Goal: Task Accomplishment & Management: Use online tool/utility

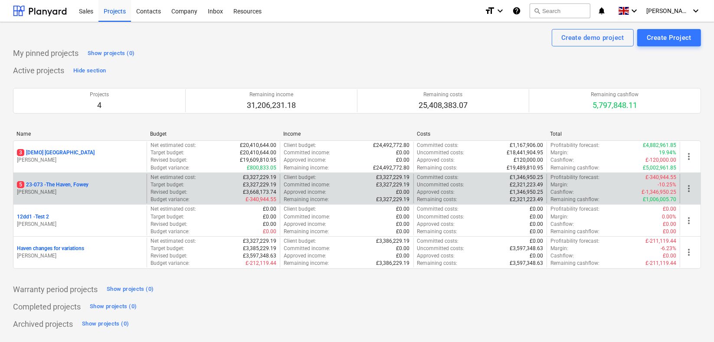
click at [77, 193] on p "[PERSON_NAME]" at bounding box center [80, 192] width 126 height 7
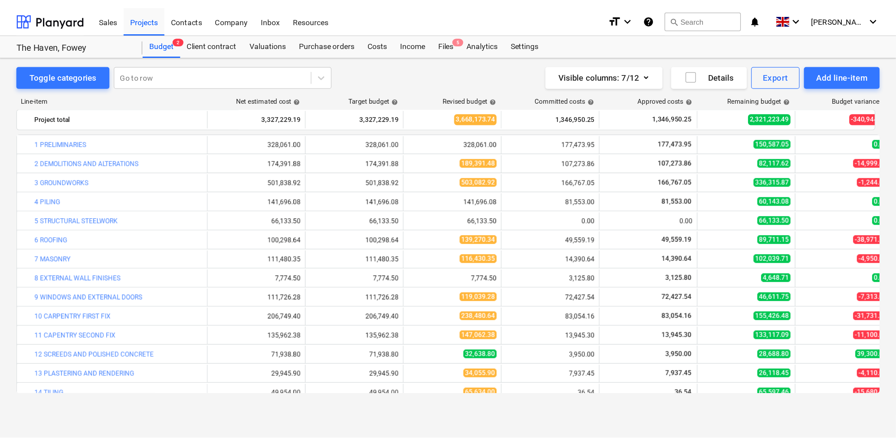
scroll to position [264, 0]
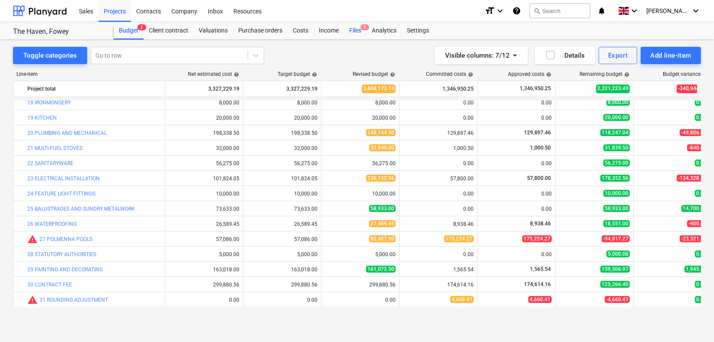
click at [355, 29] on div "Files 5" at bounding box center [355, 30] width 23 height 17
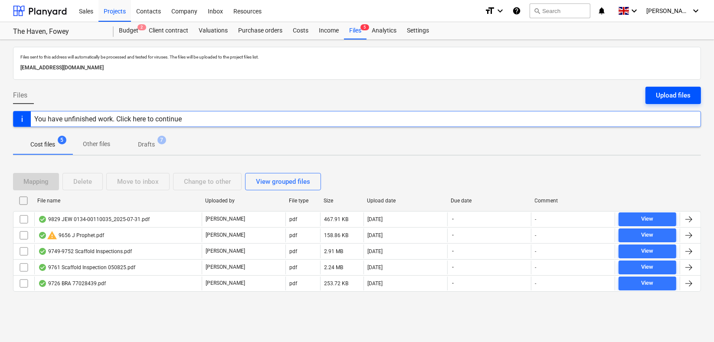
click at [672, 95] on div "Upload files" at bounding box center [673, 95] width 35 height 11
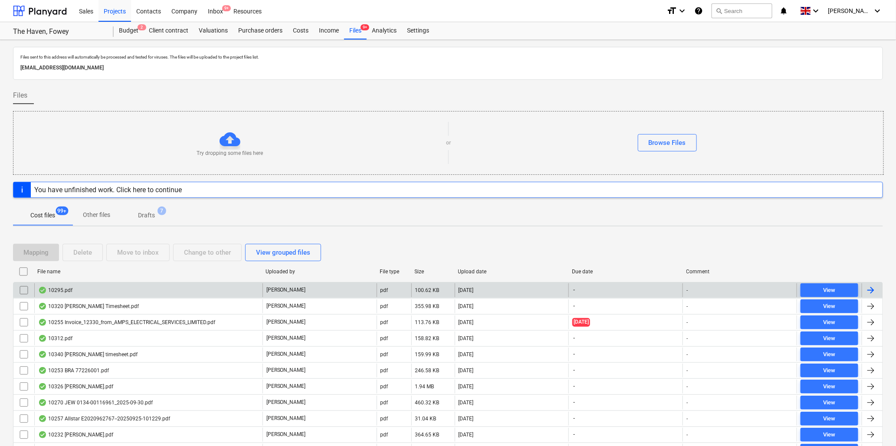
click at [62, 289] on div "10295.pdf" at bounding box center [55, 290] width 34 height 7
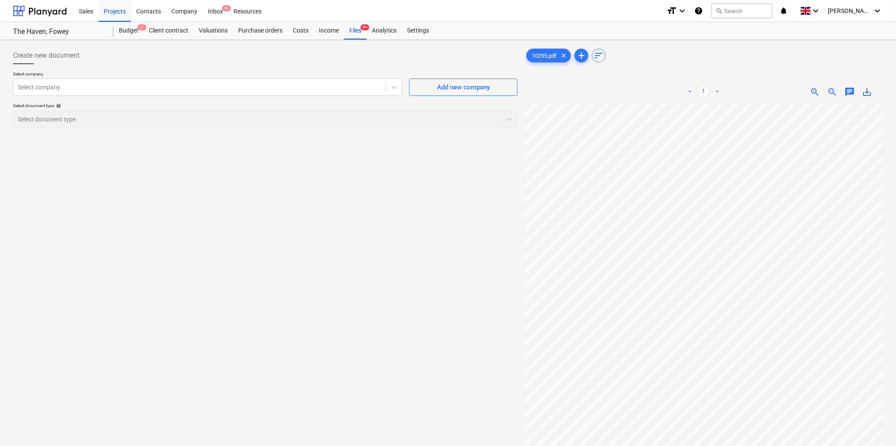
click at [713, 89] on span "zoom_in" at bounding box center [815, 92] width 10 height 10
click at [49, 89] on div at bounding box center [199, 87] width 363 height 9
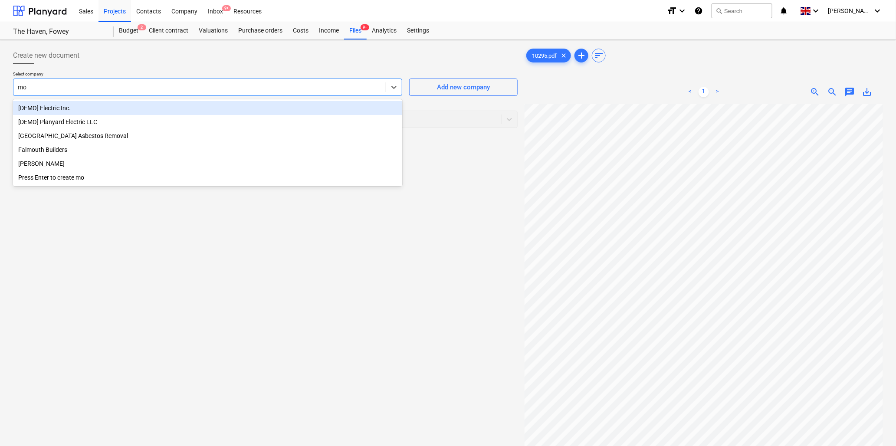
type input "mor"
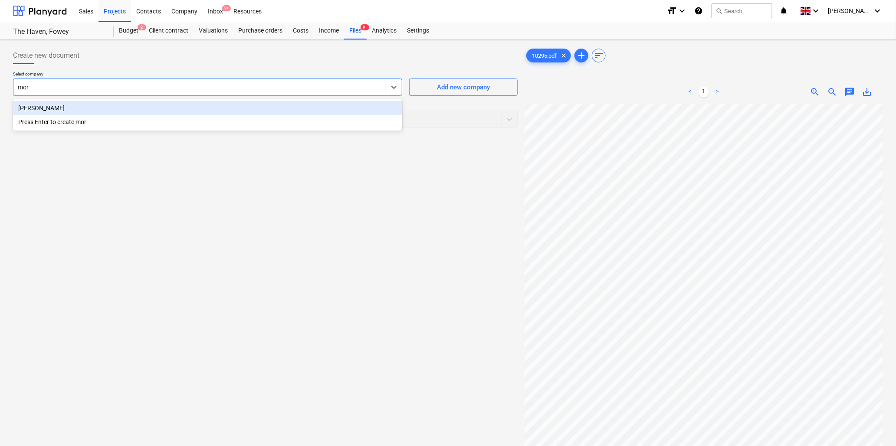
click at [59, 108] on div "[PERSON_NAME]" at bounding box center [207, 108] width 389 height 14
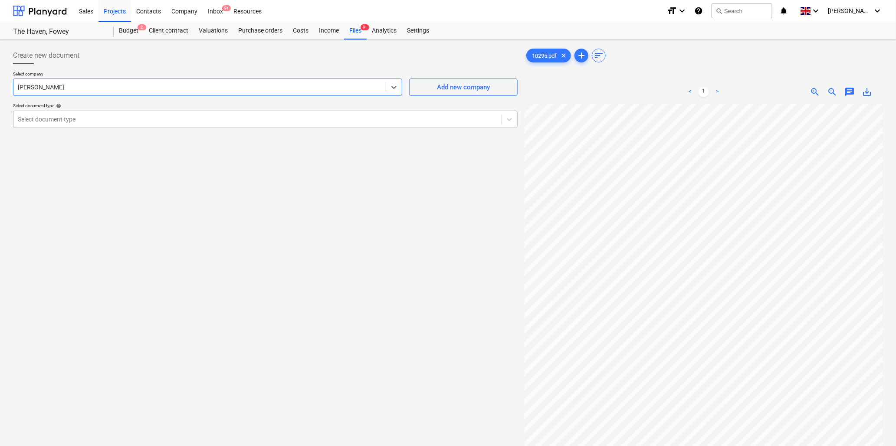
click at [130, 120] on div at bounding box center [257, 119] width 479 height 9
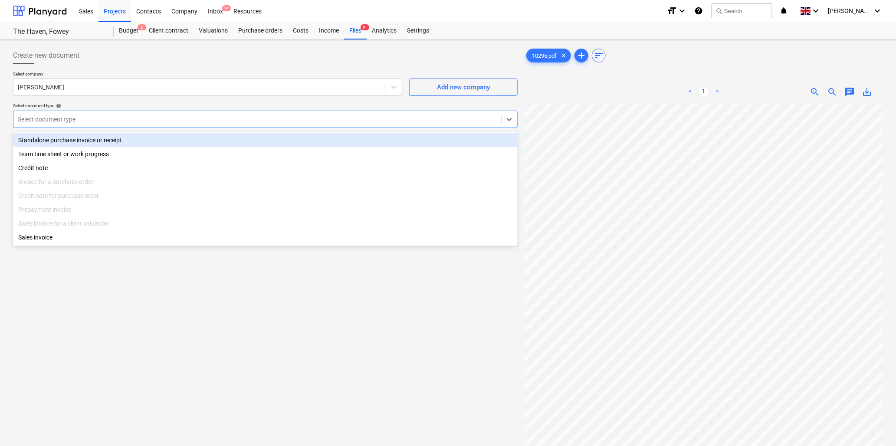
click at [109, 141] on div "Standalone purchase invoice or receipt" at bounding box center [265, 140] width 504 height 14
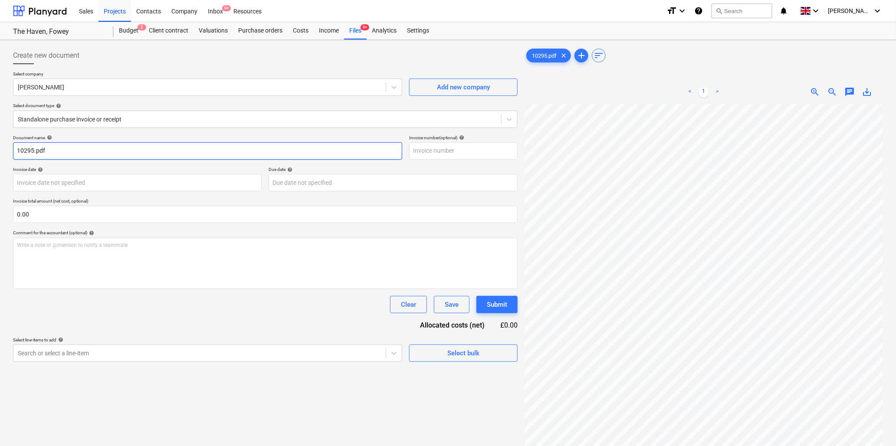
click at [35, 149] on input "10295.pdf" at bounding box center [207, 150] width 389 height 17
type input "10295 [PERSON_NAME].pdf"
click at [139, 180] on body "Sales Projects Contacts Company Inbox 9+ Resources format_size keyboard_arrow_d…" at bounding box center [448, 223] width 896 height 446
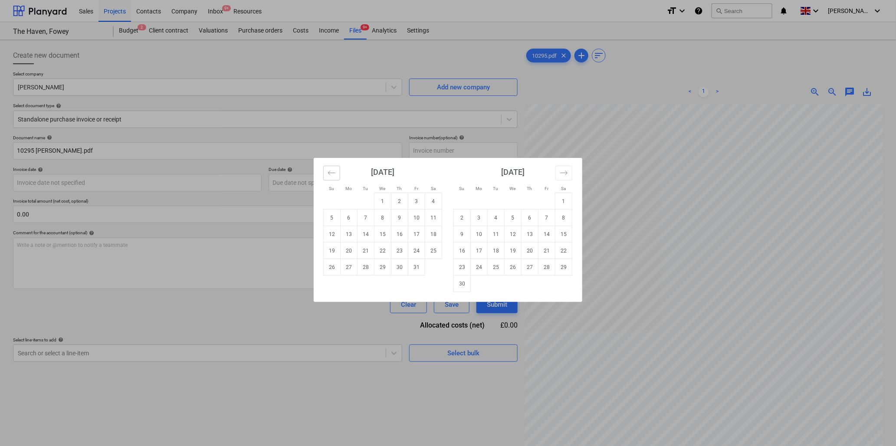
click at [332, 168] on button "Move backward to switch to the previous month." at bounding box center [331, 173] width 17 height 15
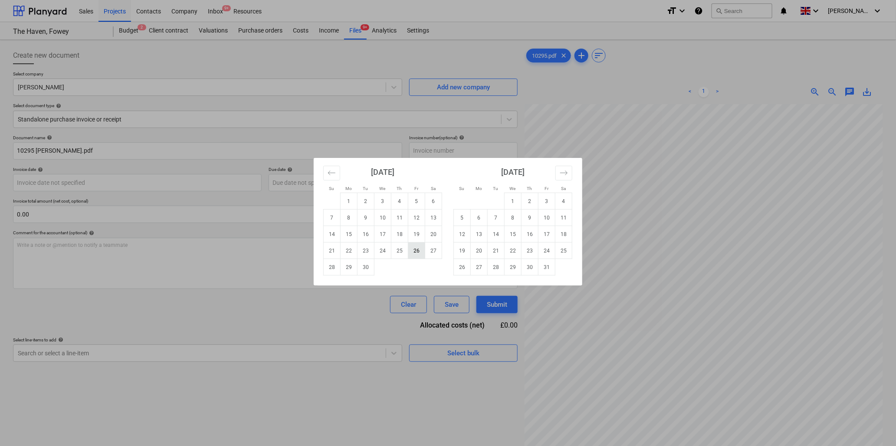
click at [417, 251] on td "26" at bounding box center [416, 250] width 17 height 16
type input "[DATE]"
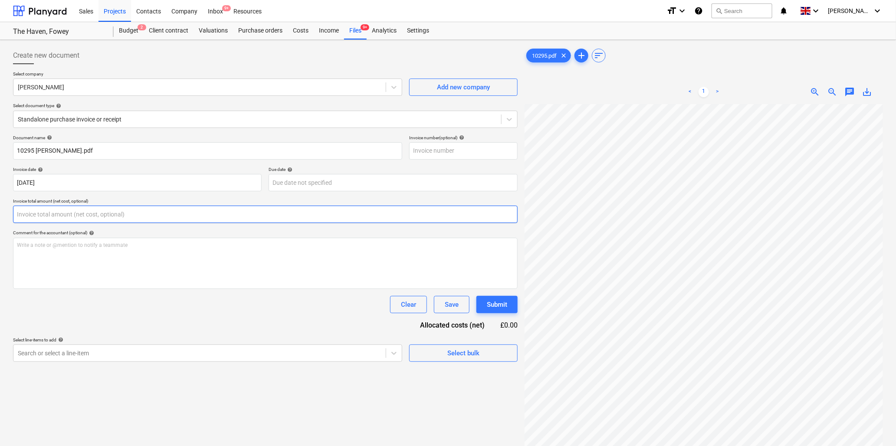
click at [52, 214] on input "text" at bounding box center [265, 214] width 504 height 17
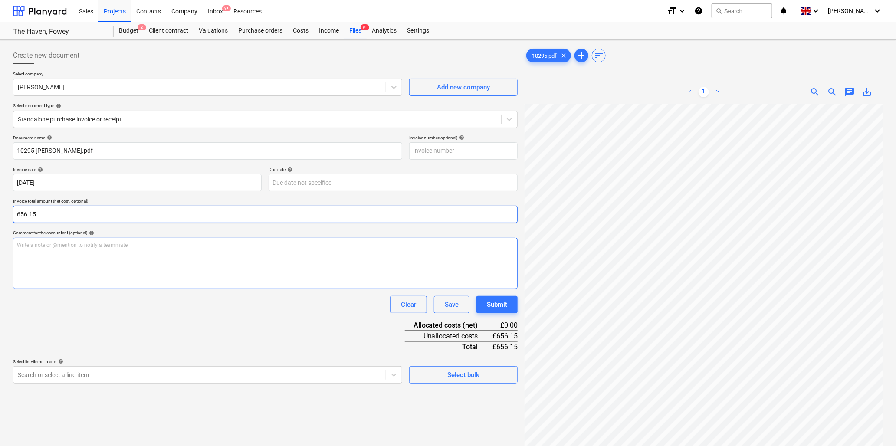
type input "656.15"
click at [51, 246] on p "Write a note or @mention to notify a teammate [PERSON_NAME]" at bounding box center [265, 245] width 497 height 7
click at [80, 243] on p "Basement studwork" at bounding box center [265, 245] width 497 height 7
click at [76, 261] on div "Basement studwork, insln & shower trays ﻿" at bounding box center [265, 263] width 504 height 51
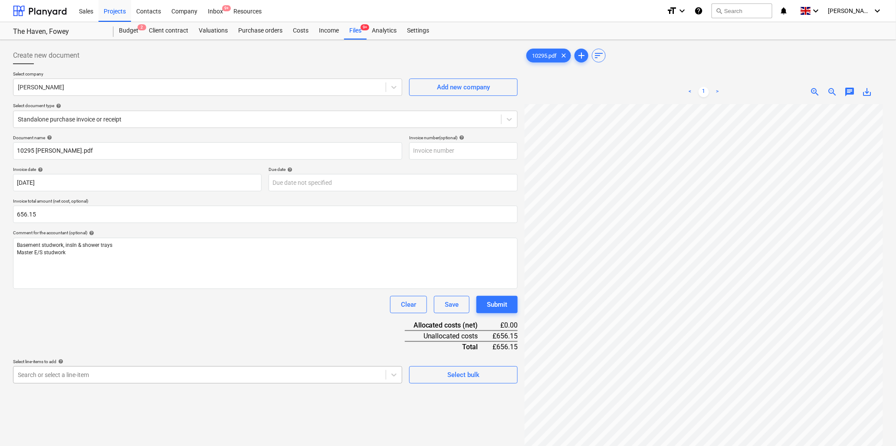
click at [124, 342] on body "Sales Projects Contacts Company Inbox 9+ Resources format_size keyboard_arrow_d…" at bounding box center [448, 223] width 896 height 446
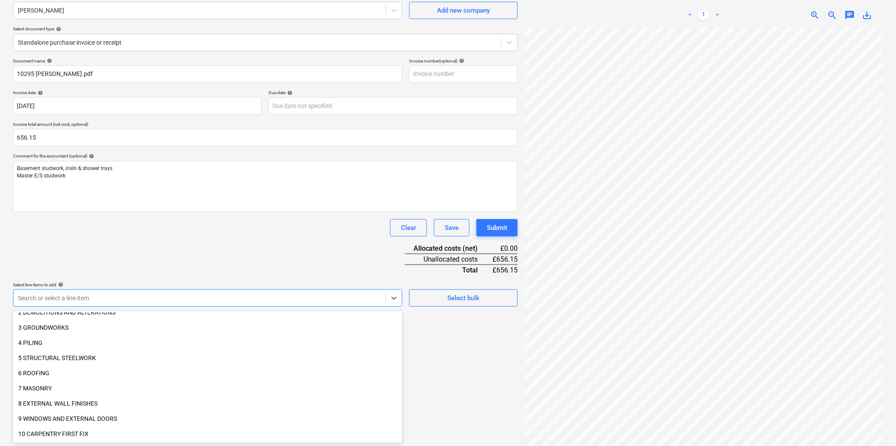
scroll to position [96, 0]
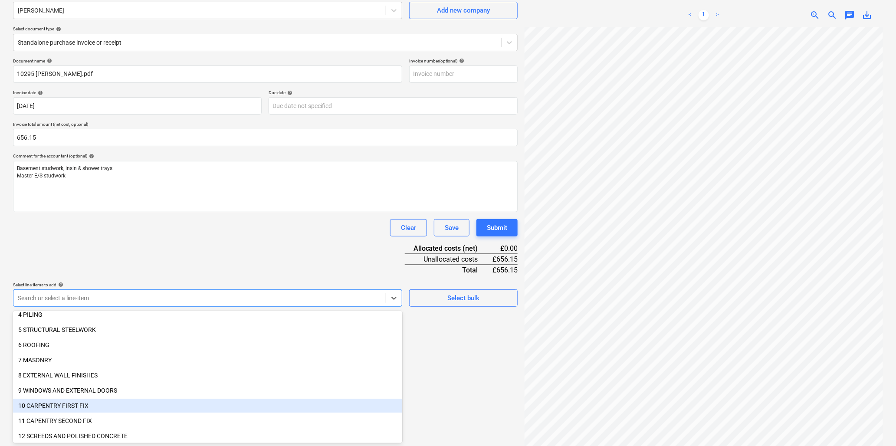
click at [80, 342] on div "10 CARPENTRY FIRST FIX" at bounding box center [207, 406] width 389 height 14
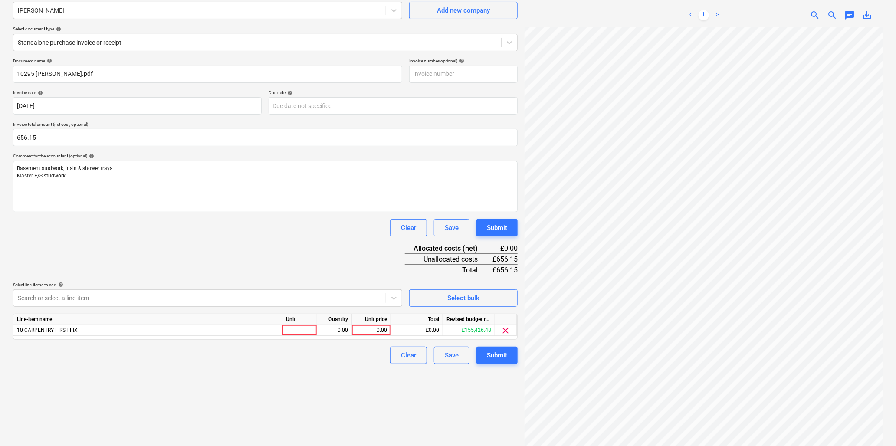
click at [155, 265] on div "Document name help 10295 [PERSON_NAME].pdf Invoice number (optional) help Invoi…" at bounding box center [265, 211] width 504 height 306
click at [313, 331] on div at bounding box center [299, 330] width 35 height 11
type input "hr"
type input "31.5"
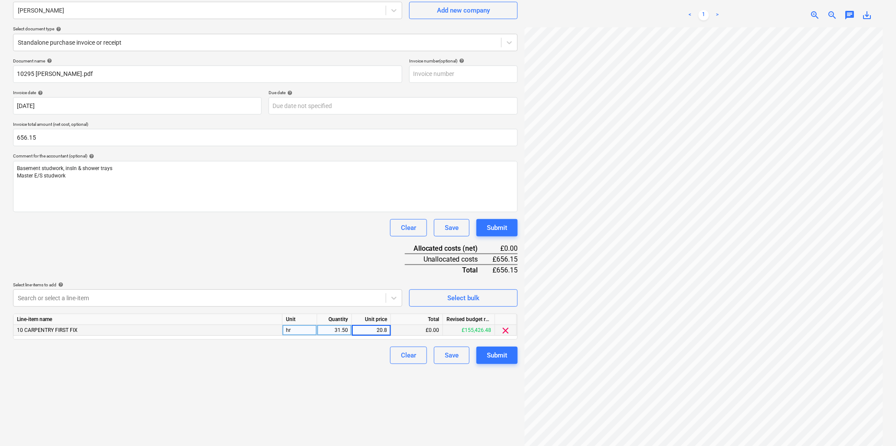
type input "20.83"
click at [495, 342] on div "Submit" at bounding box center [497, 355] width 20 height 11
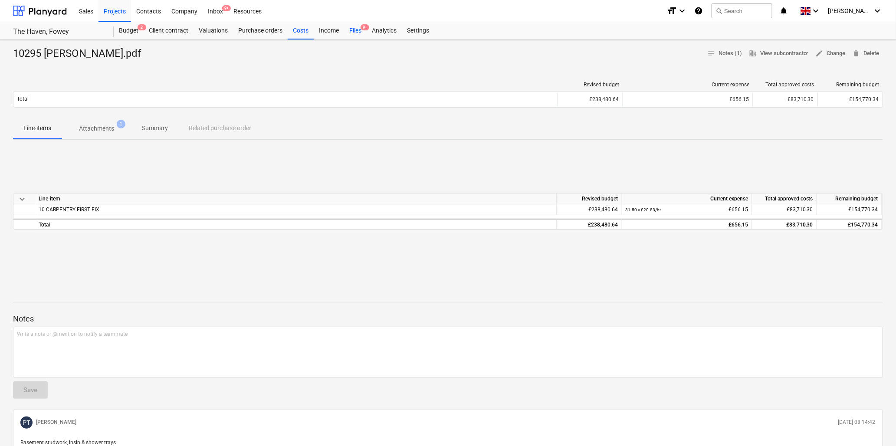
click at [361, 31] on div "Files 9+" at bounding box center [355, 30] width 23 height 17
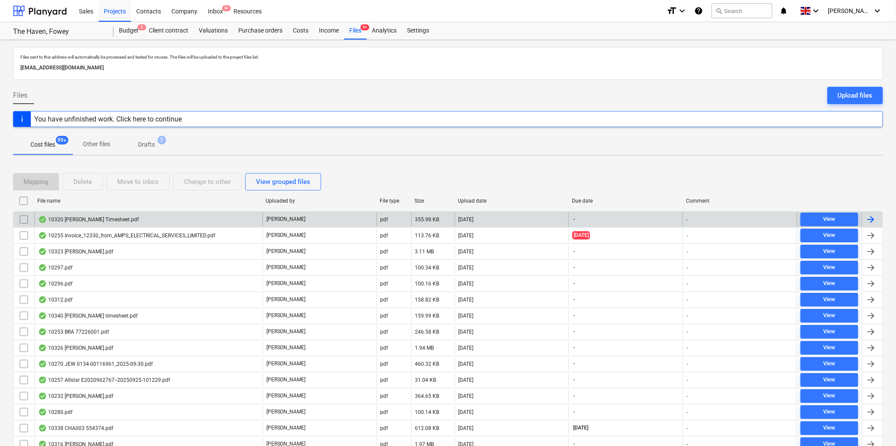
click at [95, 219] on div "10320 [PERSON_NAME] Timesheet.pdf" at bounding box center [88, 219] width 101 height 7
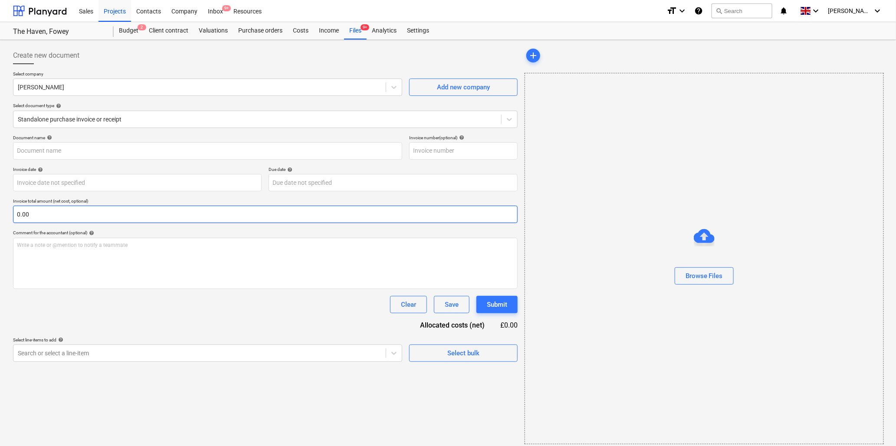
type input "10320 [PERSON_NAME] Timesheet.pdf"
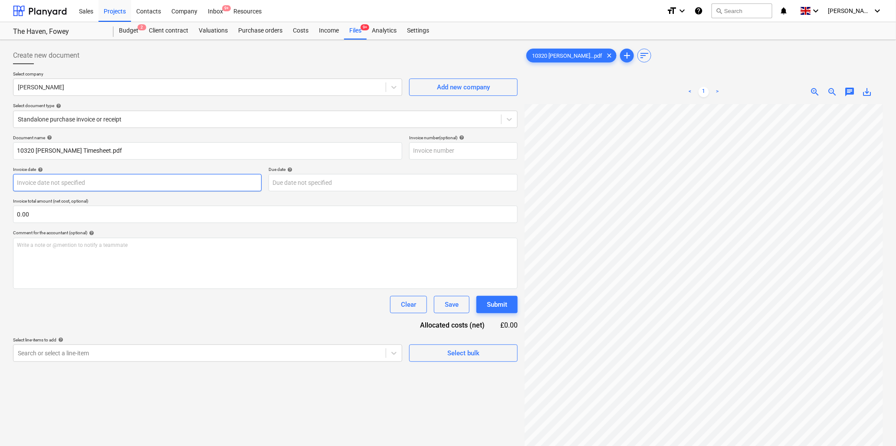
click at [111, 183] on body "Sales Projects Contacts Company Inbox 9+ Resources format_size keyboard_arrow_d…" at bounding box center [448, 223] width 896 height 446
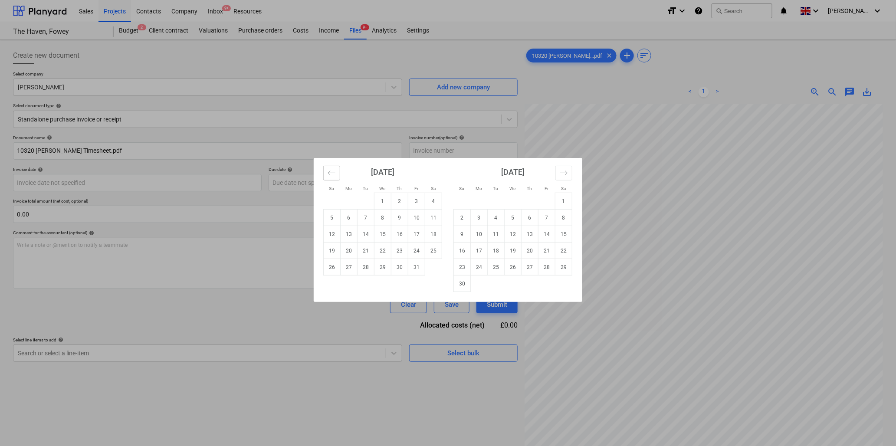
click at [333, 170] on icon "Move backward to switch to the previous month." at bounding box center [331, 173] width 8 height 8
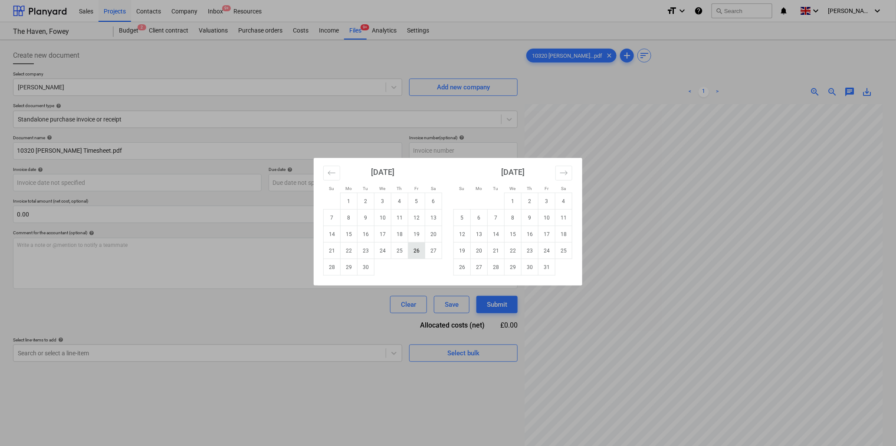
click at [417, 250] on td "26" at bounding box center [416, 250] width 17 height 16
type input "[DATE]"
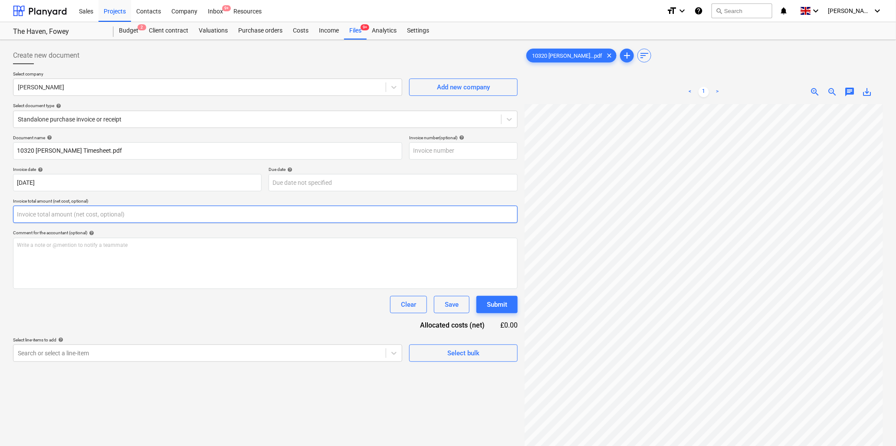
click at [37, 213] on input "text" at bounding box center [265, 214] width 504 height 17
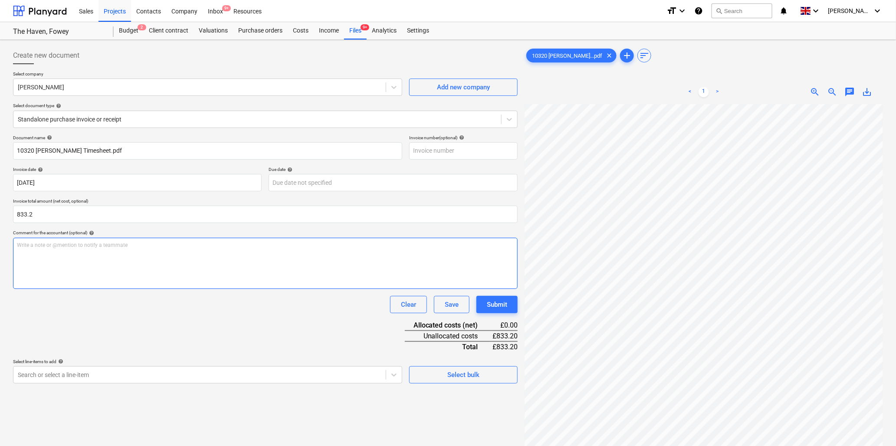
type input "833.20"
click at [50, 252] on div "Write a note or @mention to notify a teammate [PERSON_NAME]" at bounding box center [265, 263] width 504 height 51
click at [713, 88] on span "zoom_out" at bounding box center [832, 92] width 10 height 10
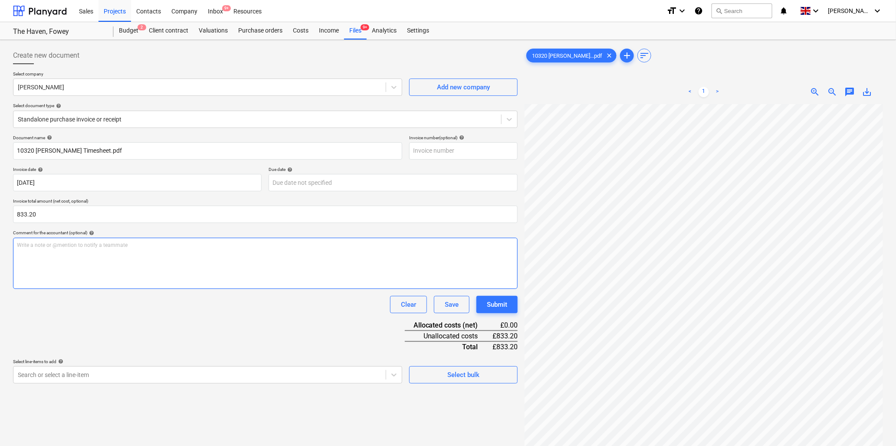
click at [105, 248] on p "Write a note or @mention to notify a teammate [PERSON_NAME]" at bounding box center [265, 245] width 497 height 7
click at [58, 251] on div "Chimnies" at bounding box center [265, 263] width 504 height 51
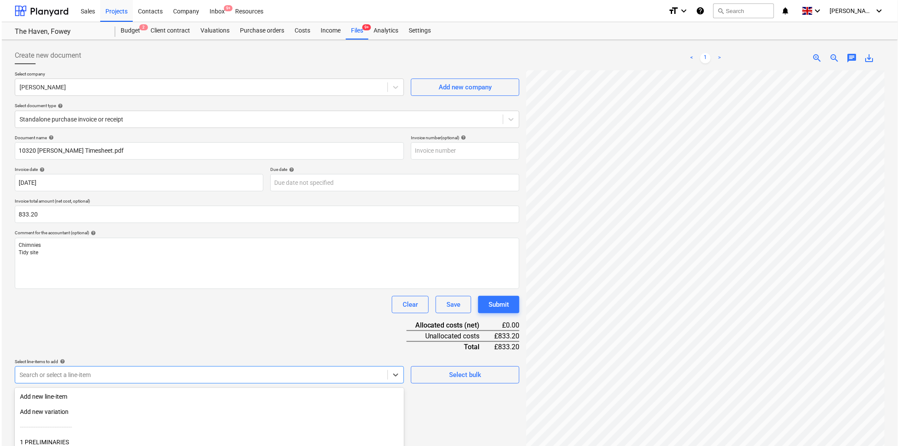
scroll to position [77, 0]
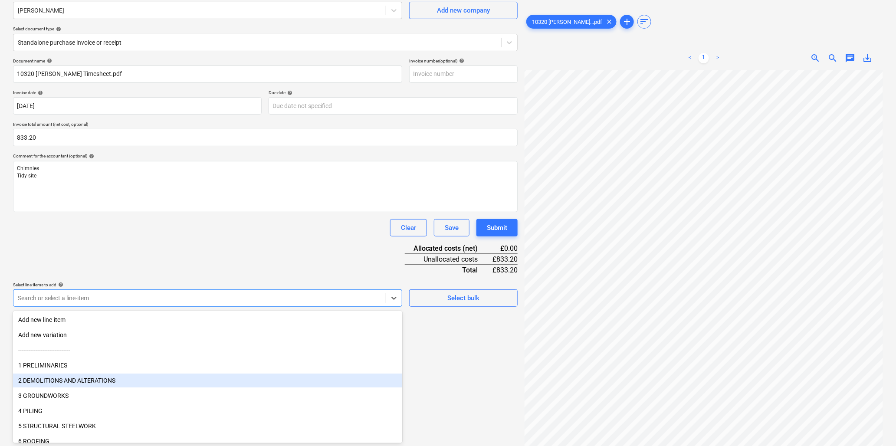
click at [65, 342] on body "Sales Projects Contacts Company Inbox 9+ Resources format_size keyboard_arrow_d…" at bounding box center [448, 146] width 896 height 446
click at [65, 342] on div "2 DEMOLITIONS AND ALTERATIONS" at bounding box center [207, 380] width 389 height 14
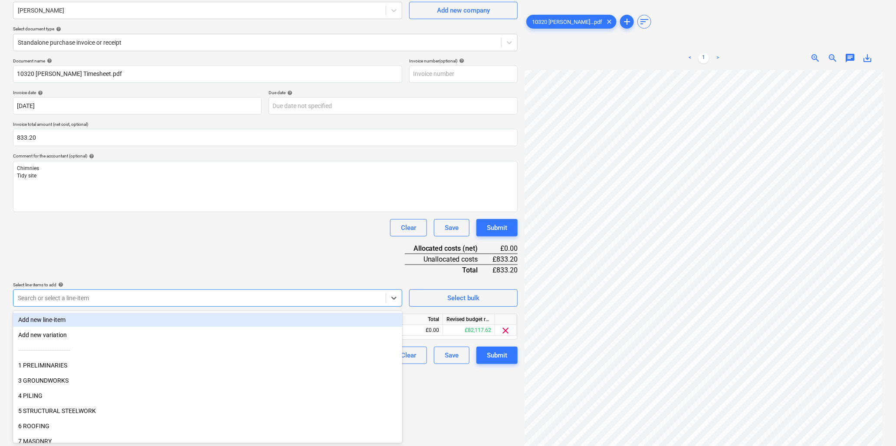
click at [111, 275] on div "Document name help 10320 [PERSON_NAME] Timesheet.pdf Invoice number (optional) …" at bounding box center [265, 211] width 504 height 306
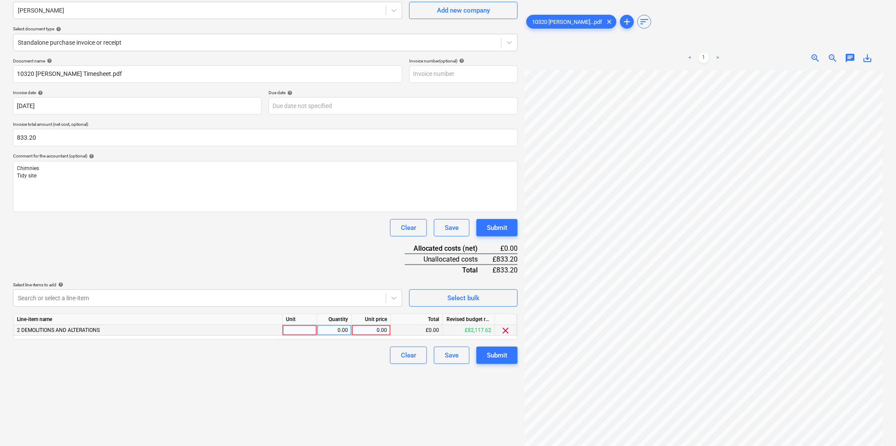
click at [296, 328] on div at bounding box center [299, 330] width 35 height 11
type input "hr"
type input "40"
type input "20.83"
click at [502, 342] on div "Submit" at bounding box center [497, 355] width 20 height 11
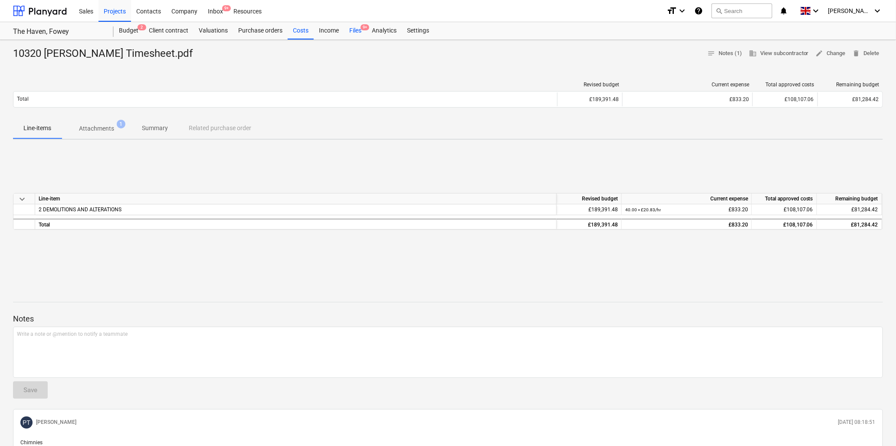
click at [358, 28] on div "Files 9+" at bounding box center [355, 30] width 23 height 17
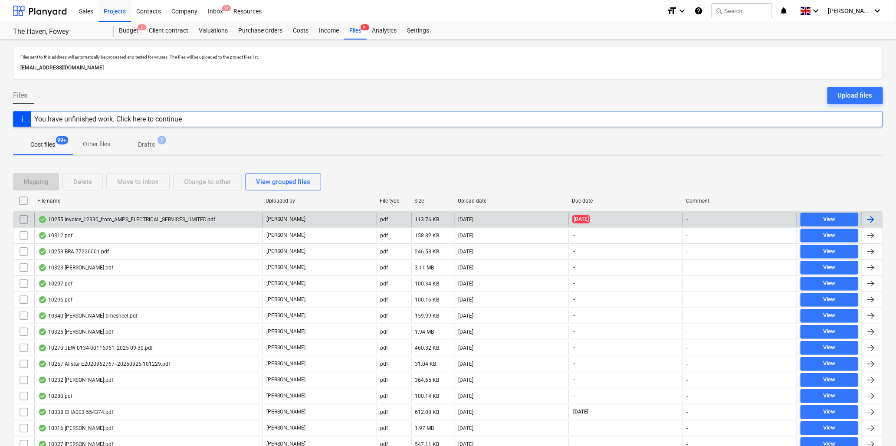
click at [135, 219] on div "10255 Invoice_12330_from_AMPS_ELECTRICAL_SERVICES_LIMITED.pdf" at bounding box center [126, 219] width 177 height 7
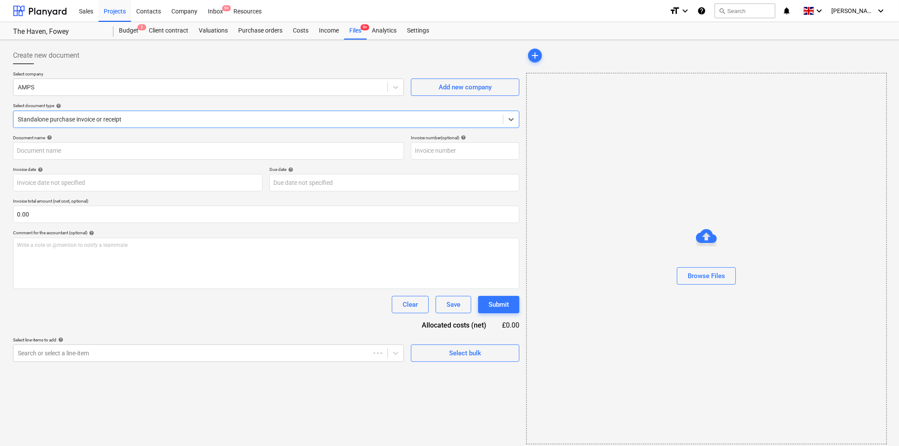
type input "12330"
type input "[DATE]"
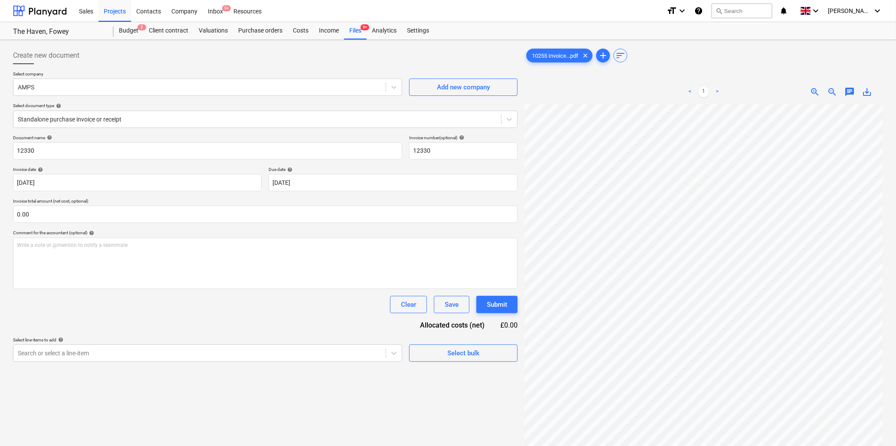
scroll to position [271, 38]
click at [108, 151] on input "12330" at bounding box center [207, 150] width 389 height 17
type input "10255 AMPS"
click at [168, 216] on input "text" at bounding box center [265, 214] width 504 height 17
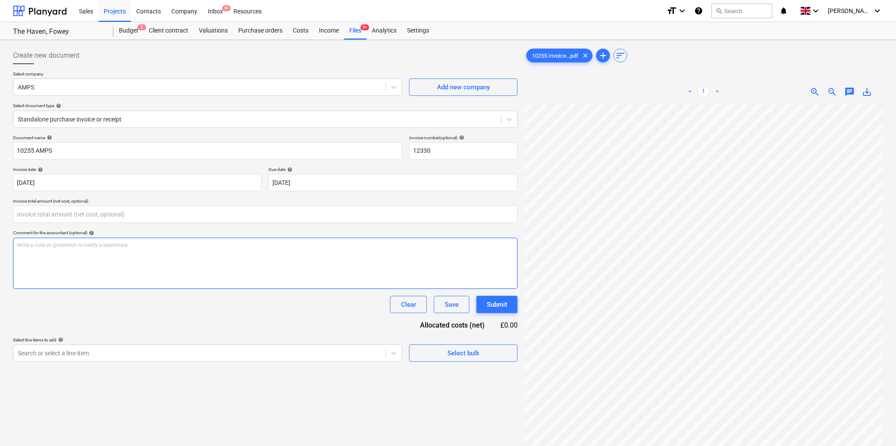
type input "0.00"
click at [84, 214] on input "0.00" at bounding box center [265, 214] width 504 height 17
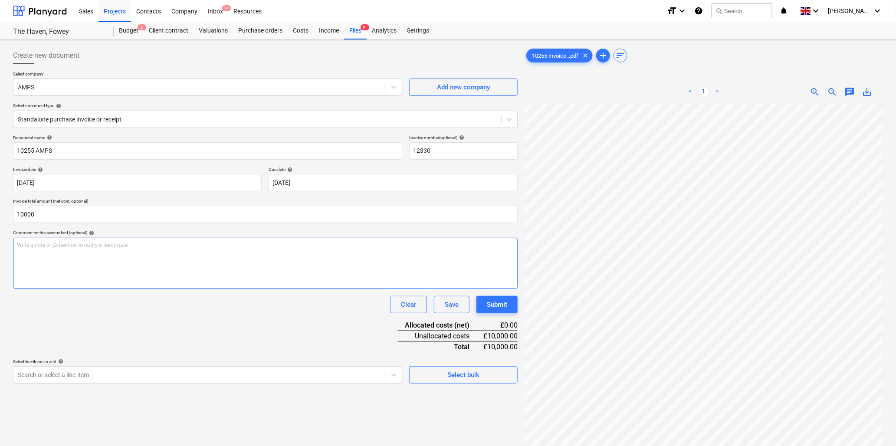
type input "10,000.00"
click at [94, 244] on p "Write a note or @mention to notify a teammate [PERSON_NAME]" at bounding box center [265, 245] width 497 height 7
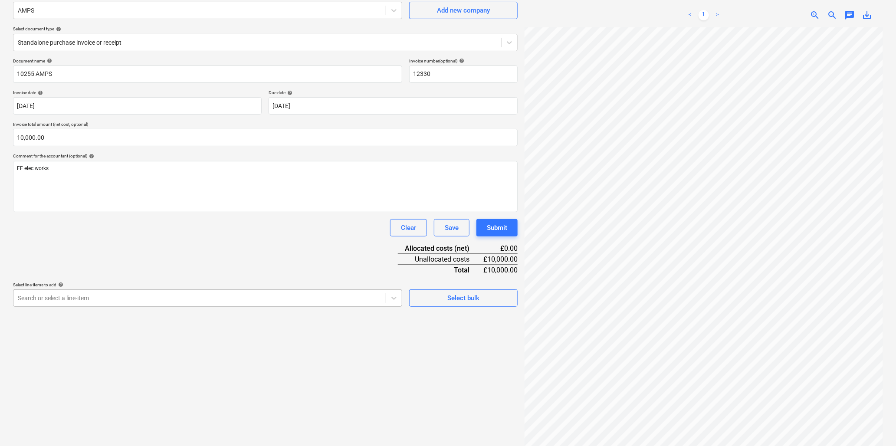
click at [111, 342] on body "Sales Projects Contacts Company Inbox 9+ Resources format_size keyboard_arrow_d…" at bounding box center [448, 146] width 896 height 446
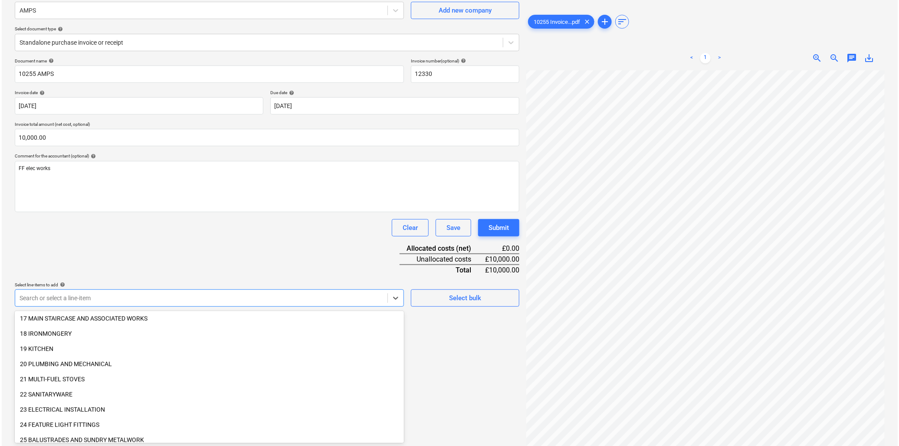
scroll to position [289, 0]
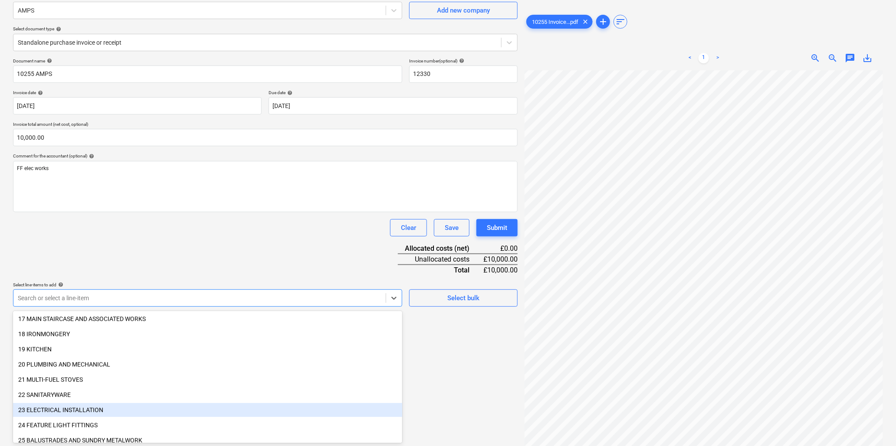
click at [82, 342] on div "23 ELECTRICAL INSTALLATION" at bounding box center [207, 410] width 389 height 14
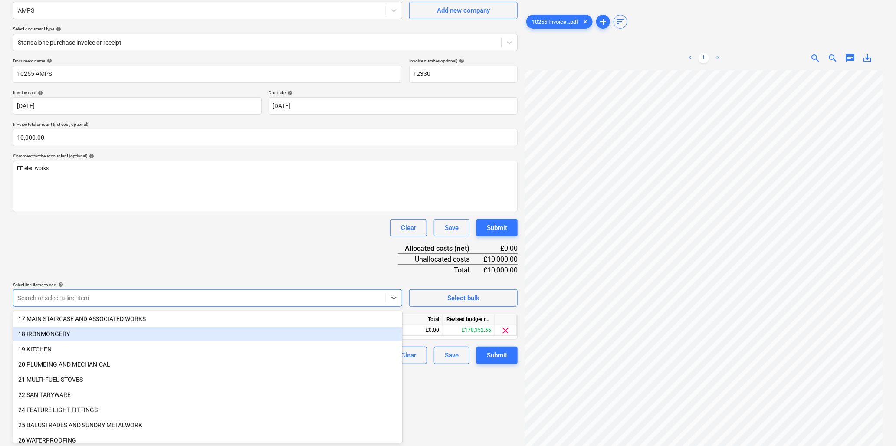
click at [193, 245] on div "Document name help 10255 AMPS Invoice number (optional) help 12330 Invoice date…" at bounding box center [265, 211] width 504 height 306
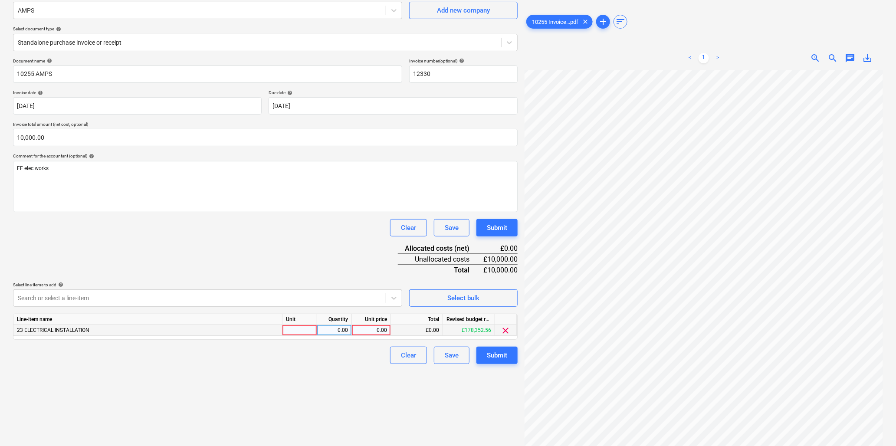
click at [305, 327] on div at bounding box center [299, 330] width 35 height 11
type input "item"
type input "10000"
click at [491, 342] on div "Submit" at bounding box center [497, 355] width 20 height 11
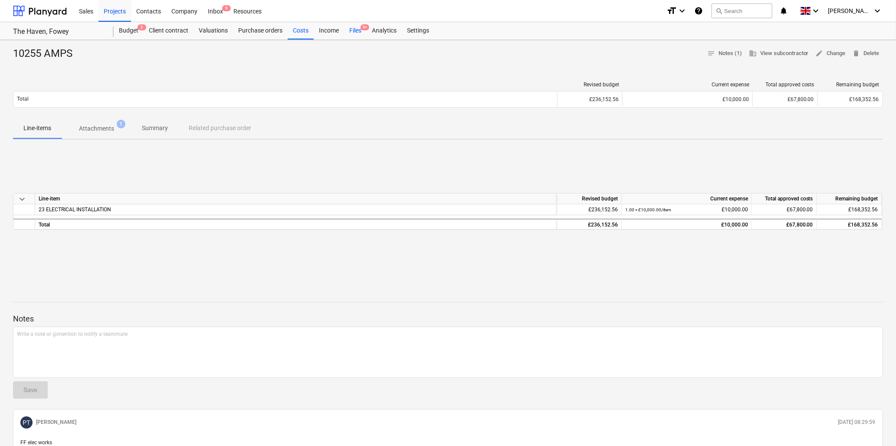
click at [359, 31] on div "Files 9+" at bounding box center [355, 30] width 23 height 17
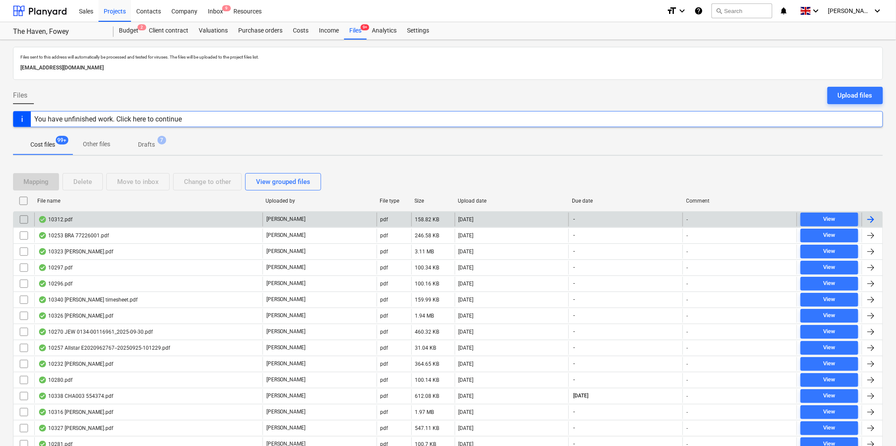
click at [67, 217] on div "10312.pdf" at bounding box center [55, 219] width 34 height 7
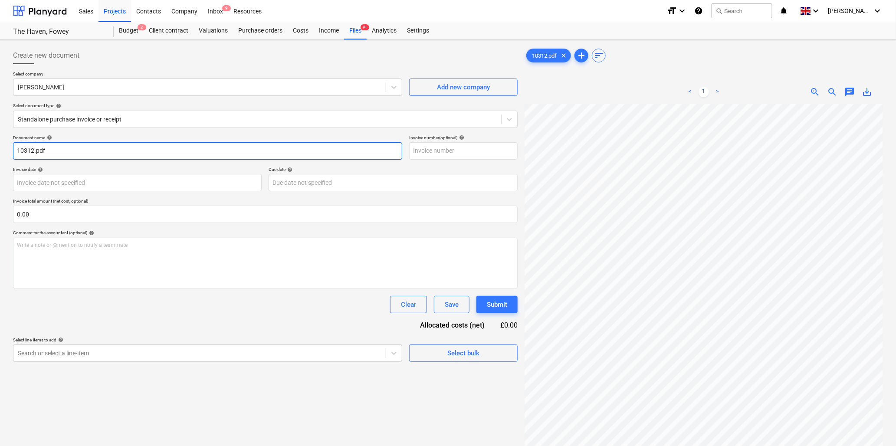
click at [35, 154] on input "10312.pdf" at bounding box center [207, 150] width 389 height 17
type input "10312 [PERSON_NAME].pdf"
click at [97, 183] on body "Sales Projects Contacts Company Inbox 9 Resources format_size keyboard_arrow_do…" at bounding box center [448, 223] width 896 height 446
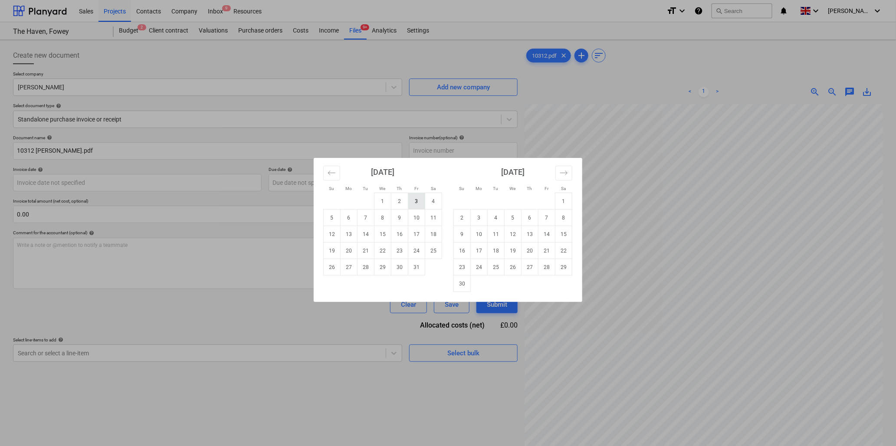
click at [416, 198] on td "3" at bounding box center [416, 201] width 17 height 16
type input "[DATE]"
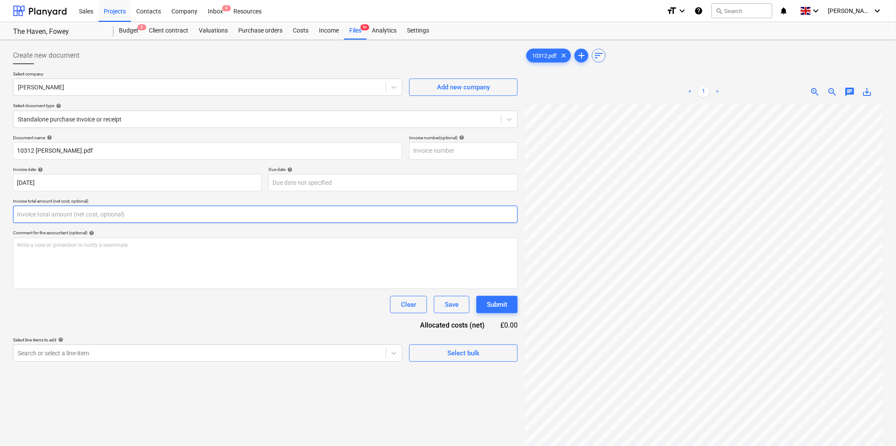
click at [75, 212] on input "text" at bounding box center [265, 214] width 504 height 17
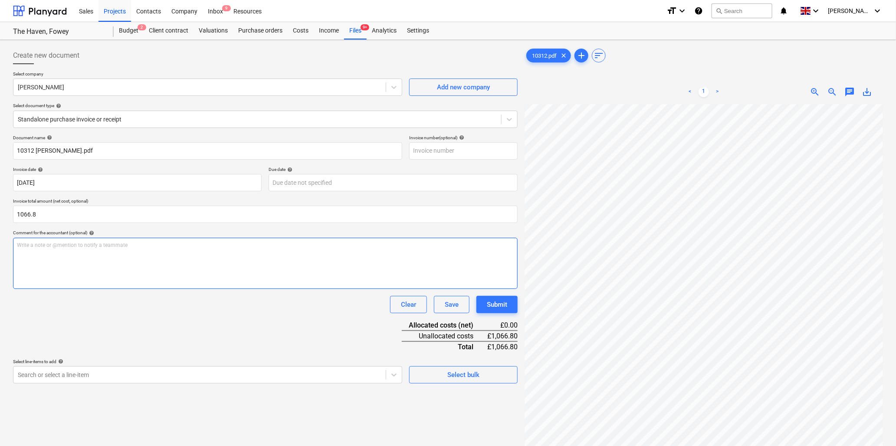
type input "1,066.80"
click at [87, 246] on p "Write a note or @mention to notify a teammate [PERSON_NAME]" at bounding box center [265, 245] width 497 height 7
click at [713, 89] on span "zoom_in" at bounding box center [815, 92] width 10 height 10
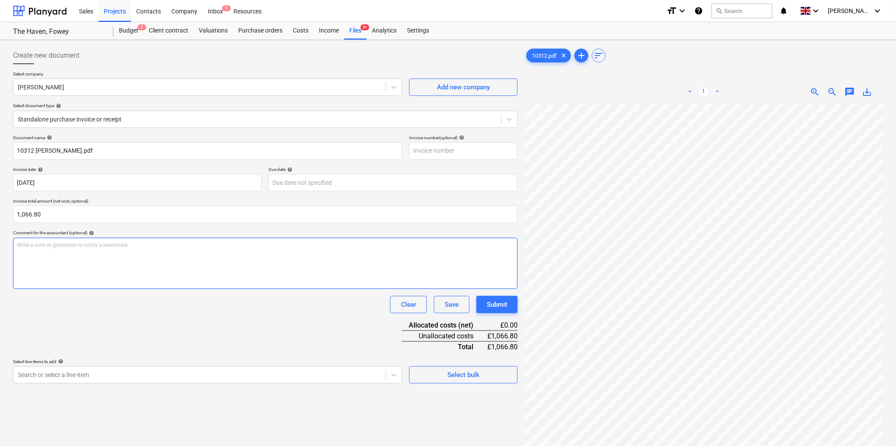
click at [105, 245] on p "Write a note or @mention to notify a teammate [PERSON_NAME]" at bounding box center [265, 245] width 497 height 7
click at [109, 243] on p "[GEOGRAPHIC_DATA] [PERSON_NAME]" at bounding box center [265, 245] width 497 height 7
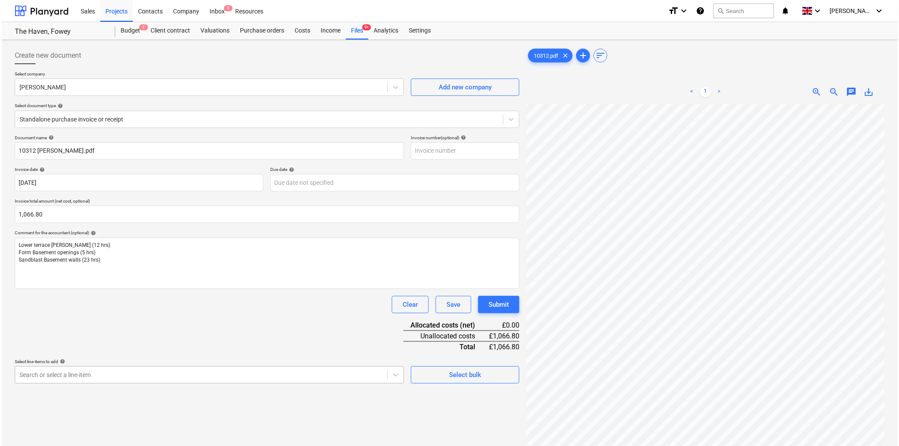
scroll to position [77, 0]
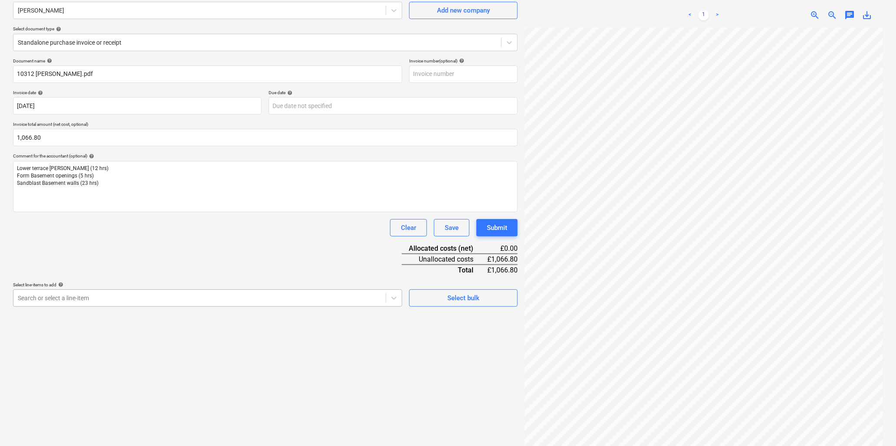
click at [103, 342] on body "Sales Projects Contacts Company Inbox 9 Resources format_size keyboard_arrow_do…" at bounding box center [448, 146] width 896 height 446
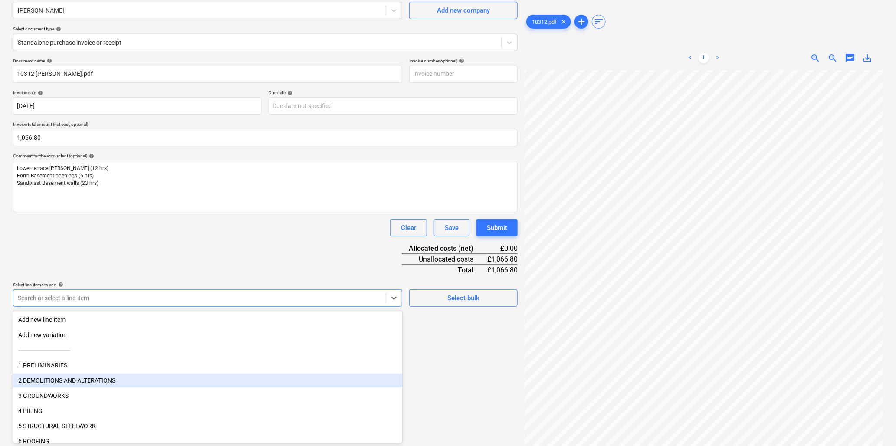
click at [103, 342] on div "2 DEMOLITIONS AND ALTERATIONS" at bounding box center [207, 380] width 389 height 14
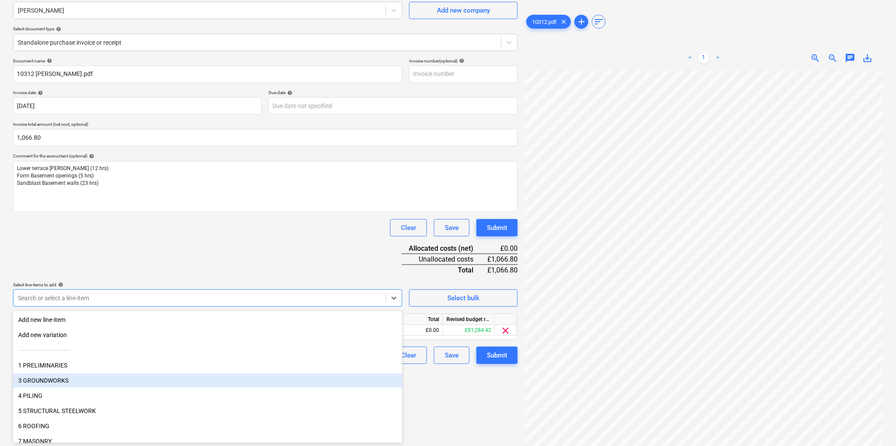
click at [45, 342] on div "3 GROUNDWORKS" at bounding box center [207, 380] width 389 height 14
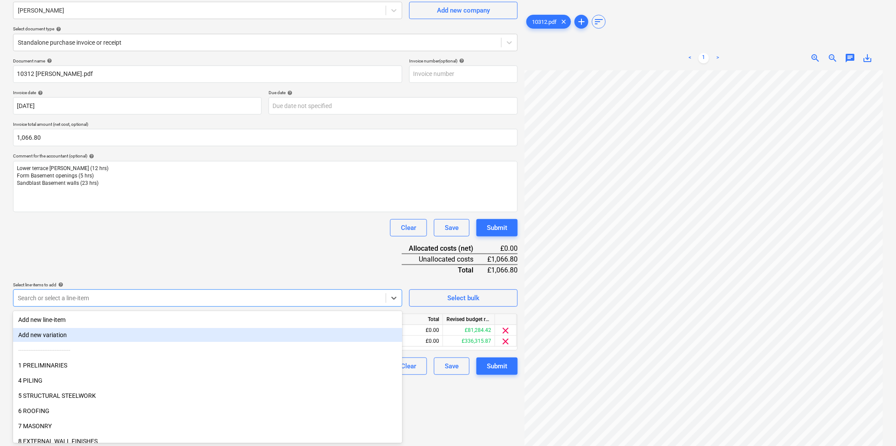
click at [136, 258] on div "Document name help 10312 [PERSON_NAME].pdf Invoice number (optional) help Invoi…" at bounding box center [265, 216] width 504 height 317
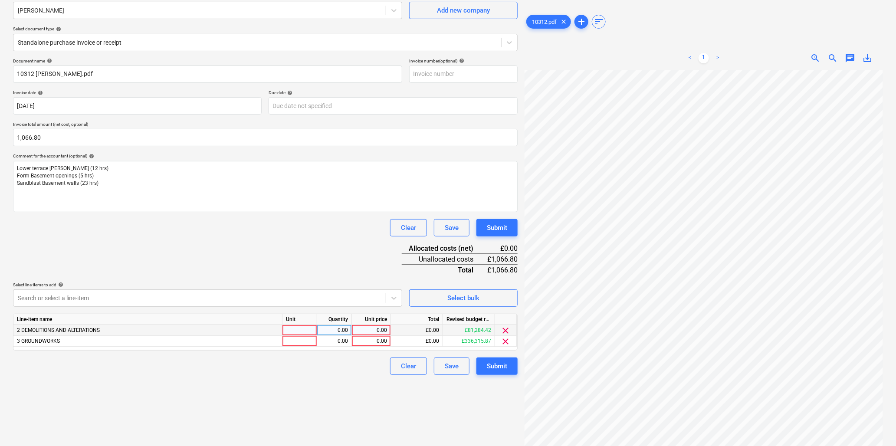
click at [297, 329] on div at bounding box center [299, 330] width 35 height 11
type input "hr"
type input "28"
type input "26.67"
click at [302, 342] on div at bounding box center [299, 341] width 35 height 11
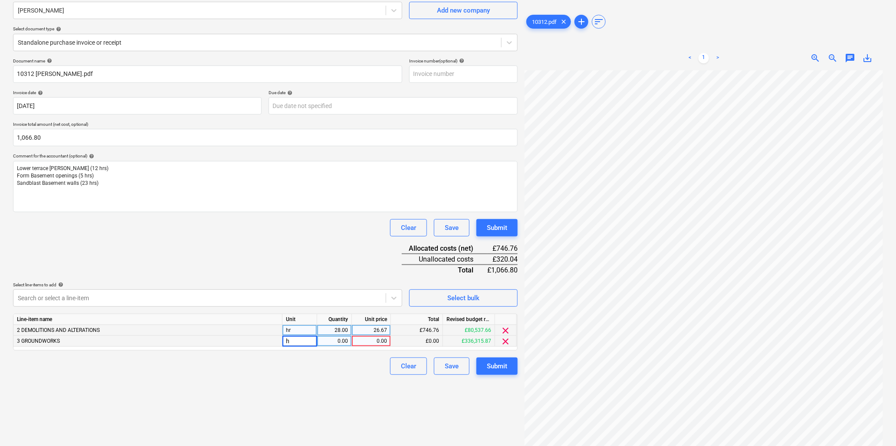
type input "hr"
type input "12"
type input "26.67"
click at [502, 342] on div "Submit" at bounding box center [497, 365] width 20 height 11
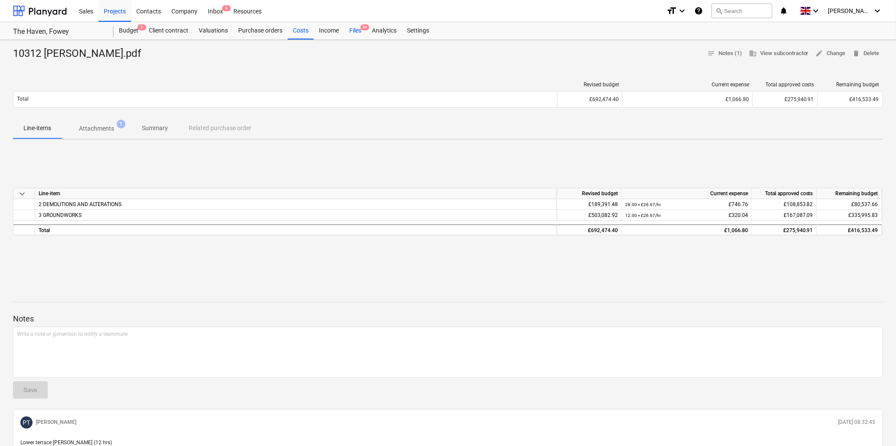
click at [356, 31] on div "Files 9+" at bounding box center [355, 30] width 23 height 17
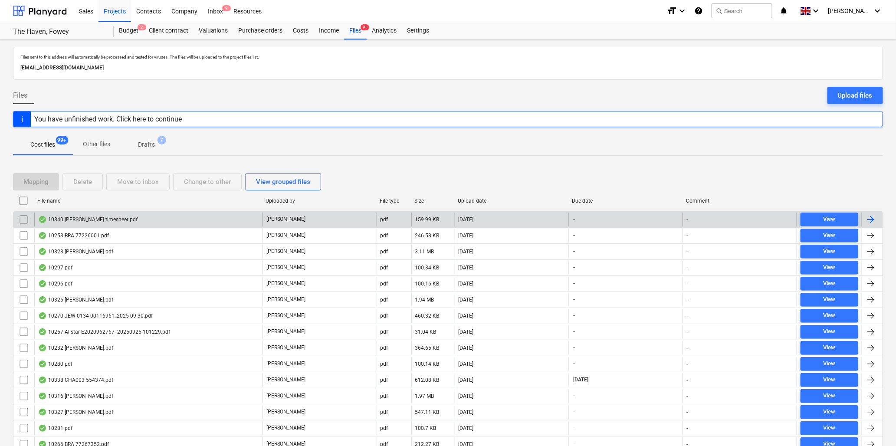
click at [88, 218] on div "10340 [PERSON_NAME] timesheet.pdf" at bounding box center [87, 219] width 99 height 7
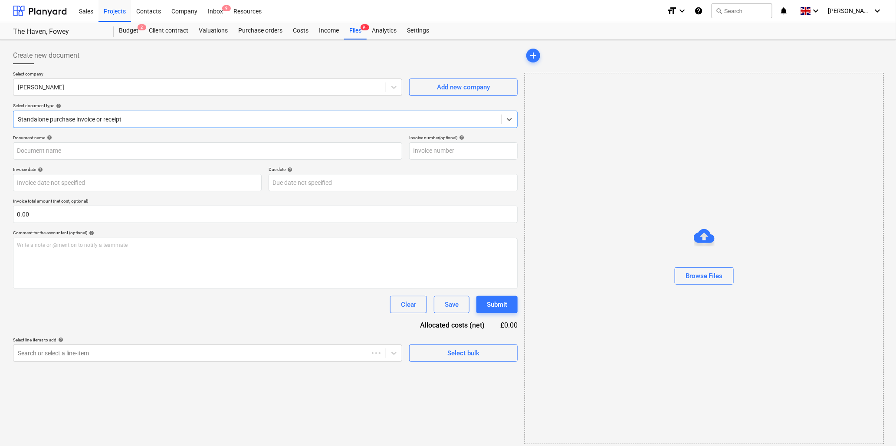
type input "10340 [PERSON_NAME] timesheet.pdf"
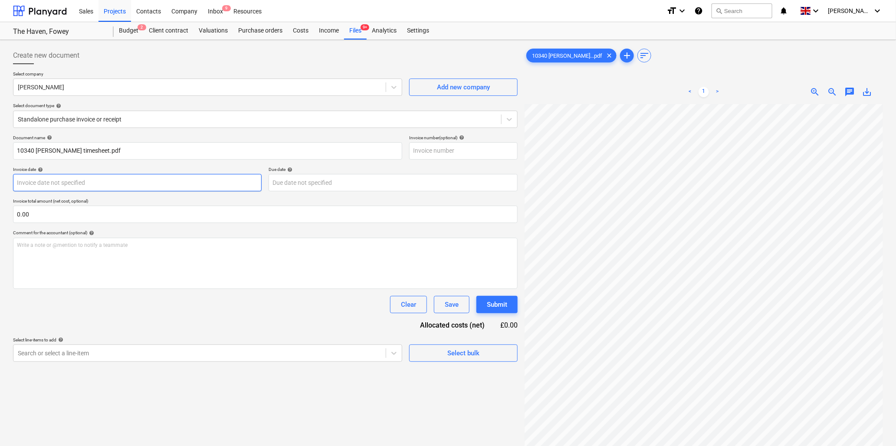
click at [35, 183] on body "Sales Projects Contacts Company Inbox 9 Resources format_size keyboard_arrow_do…" at bounding box center [448, 223] width 896 height 446
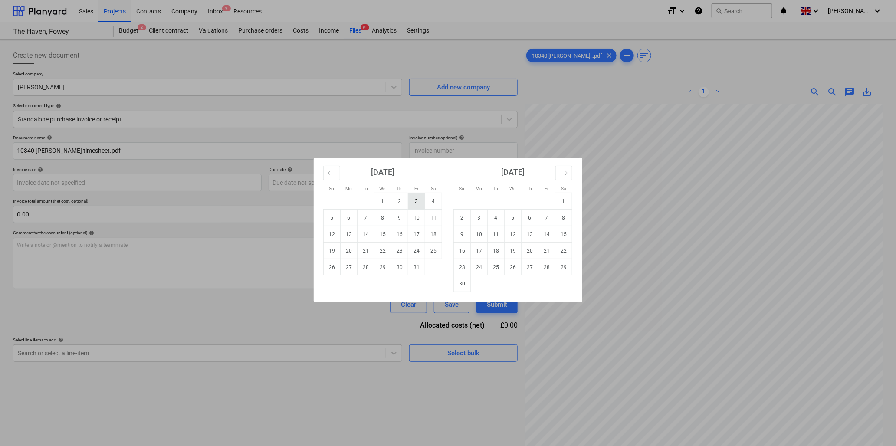
click at [417, 200] on td "3" at bounding box center [416, 201] width 17 height 16
type input "[DATE]"
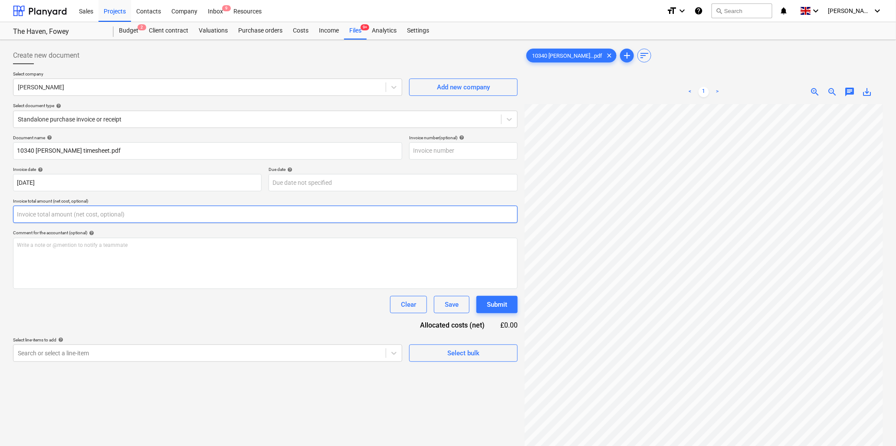
click at [158, 214] on input "text" at bounding box center [265, 214] width 504 height 17
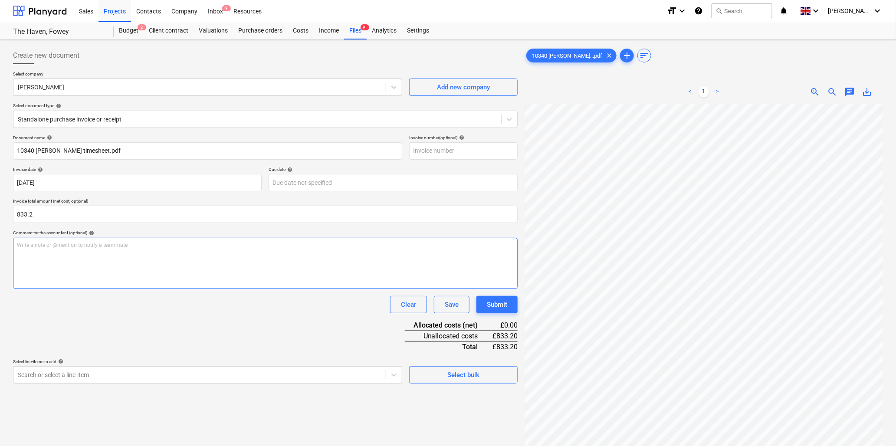
type input "833.20"
click at [147, 255] on div "Write a note or @mention to notify a teammate [PERSON_NAME]" at bounding box center [265, 263] width 504 height 51
click at [207, 249] on p "Write a note or @mention to notify a teammate [PERSON_NAME]" at bounding box center [265, 245] width 497 height 7
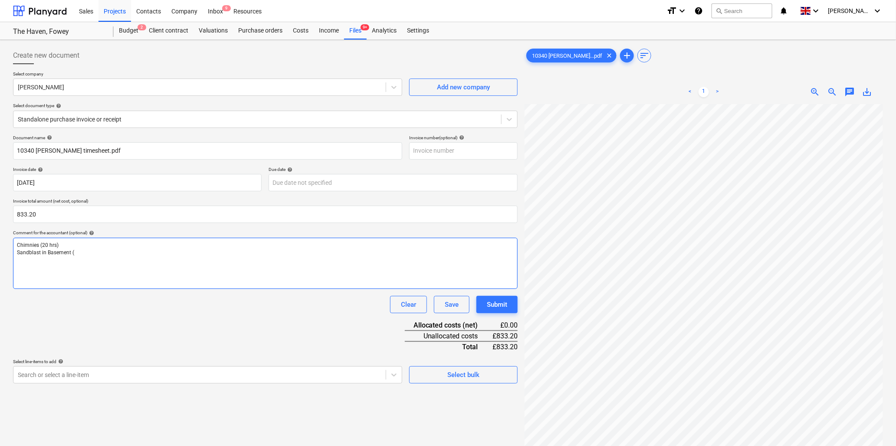
click at [85, 252] on p "Sandblast in Basement (" at bounding box center [265, 252] width 497 height 7
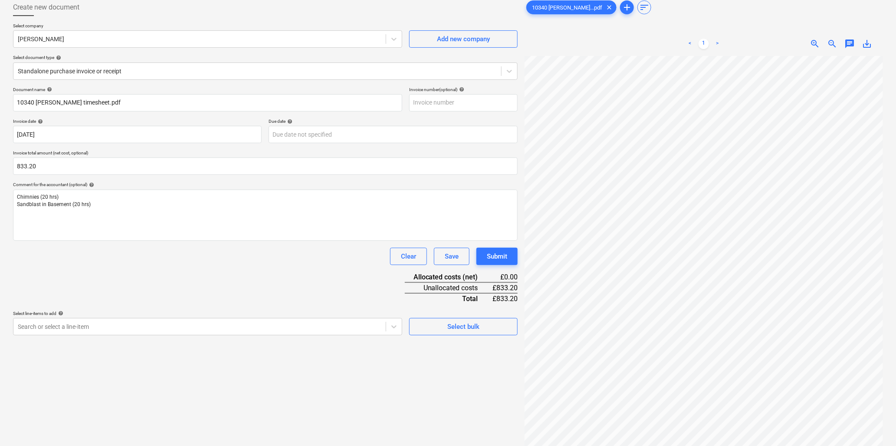
click at [193, 327] on body "Sales Projects Contacts Company Inbox 9 Resources format_size keyboard_arrow_do…" at bounding box center [448, 175] width 896 height 446
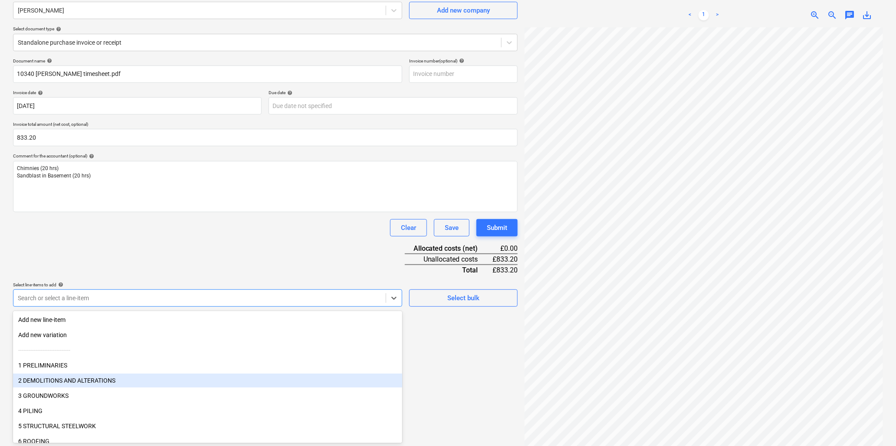
click at [111, 342] on div "2 DEMOLITIONS AND ALTERATIONS" at bounding box center [207, 380] width 389 height 14
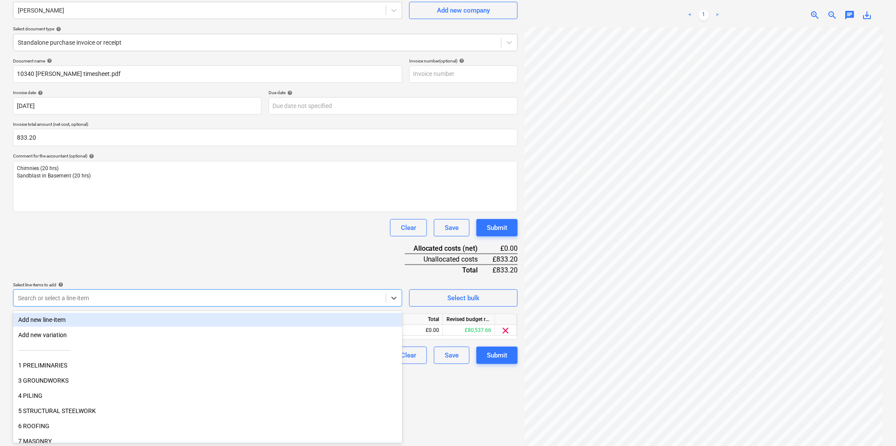
click at [181, 233] on div "Clear Save Submit" at bounding box center [265, 227] width 504 height 17
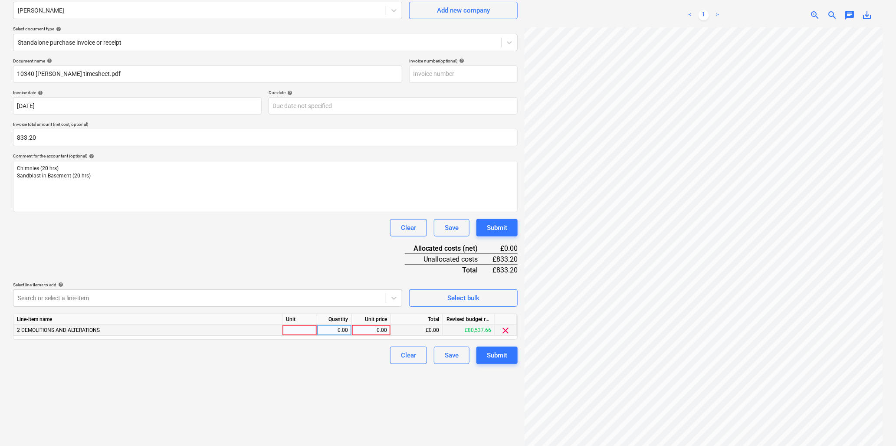
click at [302, 328] on div at bounding box center [299, 330] width 35 height 11
type input "hr"
type input "40"
type input "20.83"
click at [498, 342] on div "Submit" at bounding box center [497, 355] width 20 height 11
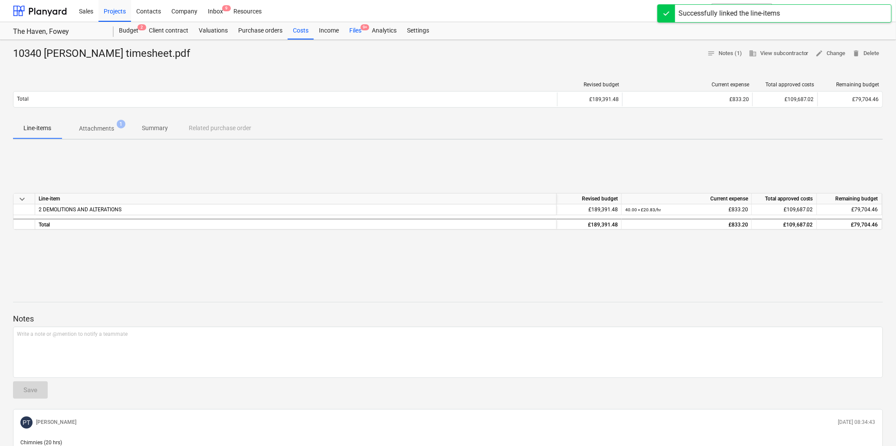
click at [353, 28] on div "Files 9+" at bounding box center [355, 30] width 23 height 17
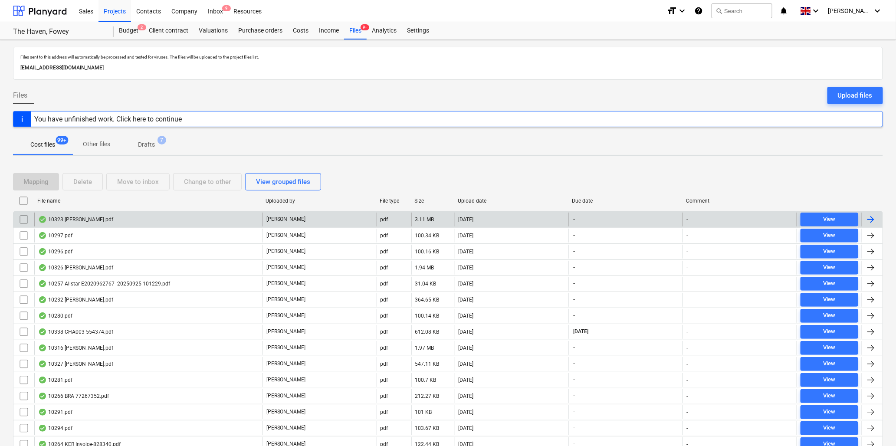
click at [83, 218] on div "10323 [PERSON_NAME].pdf" at bounding box center [75, 219] width 75 height 7
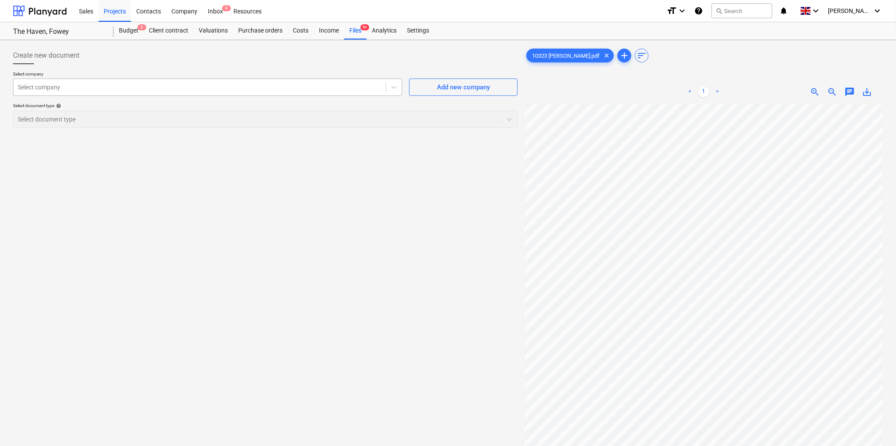
click at [168, 89] on div at bounding box center [199, 87] width 363 height 9
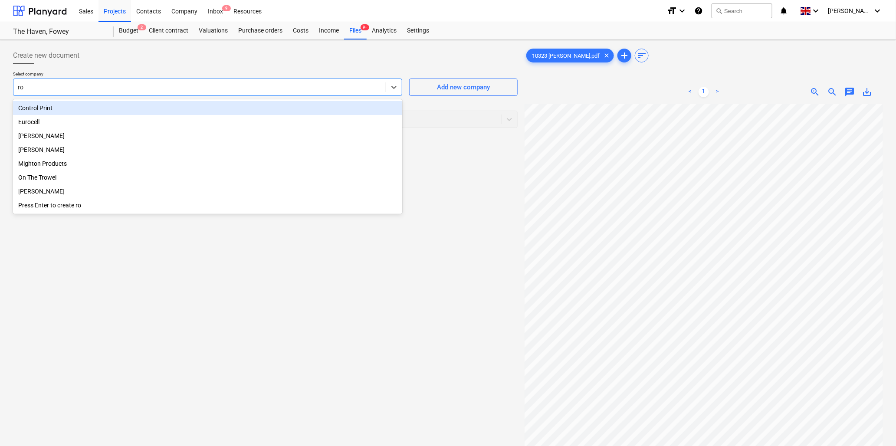
type input "rob"
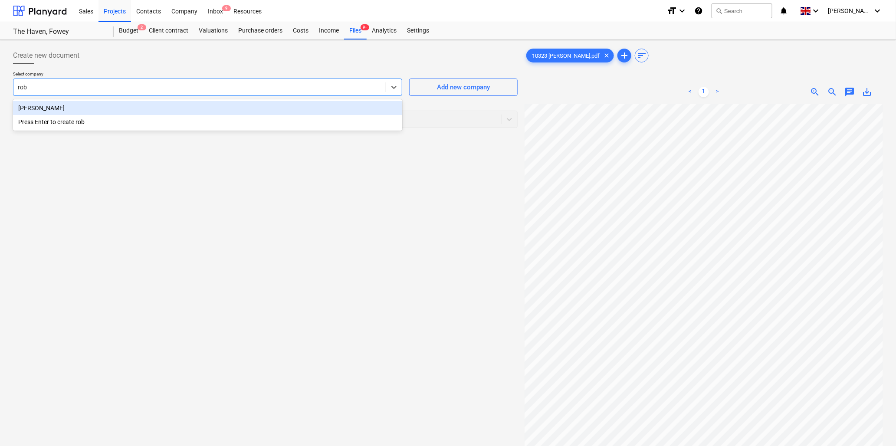
click at [77, 103] on div "[PERSON_NAME]" at bounding box center [207, 108] width 389 height 14
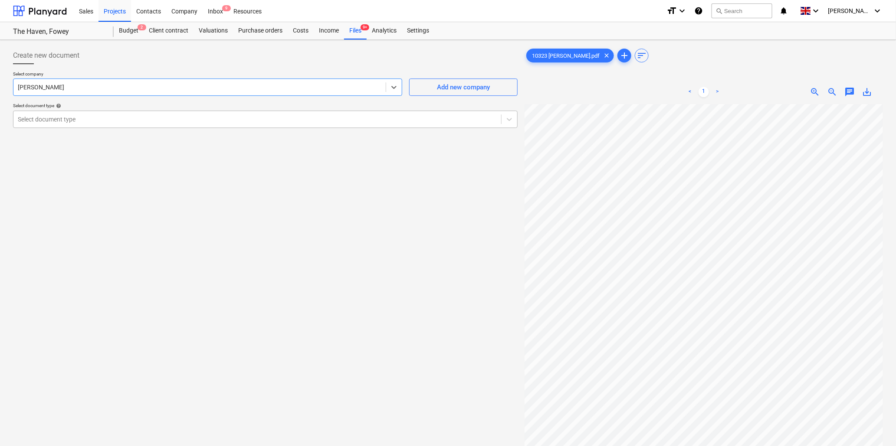
click at [84, 116] on div at bounding box center [257, 119] width 479 height 9
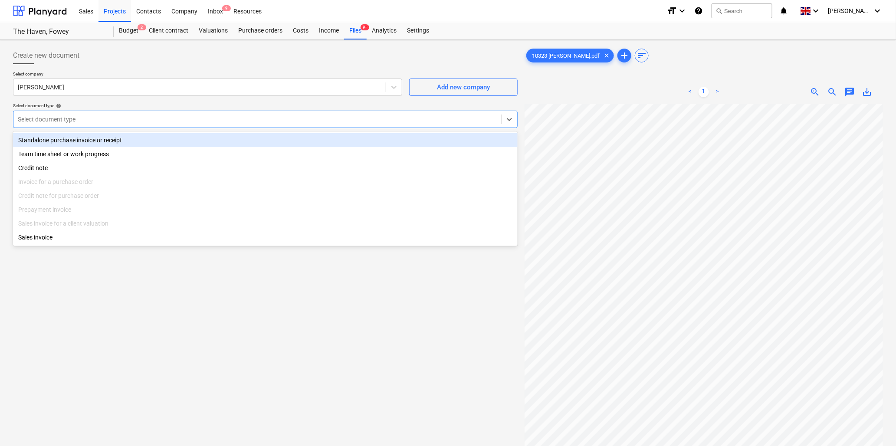
click at [86, 137] on div "Standalone purchase invoice or receipt" at bounding box center [265, 140] width 504 height 14
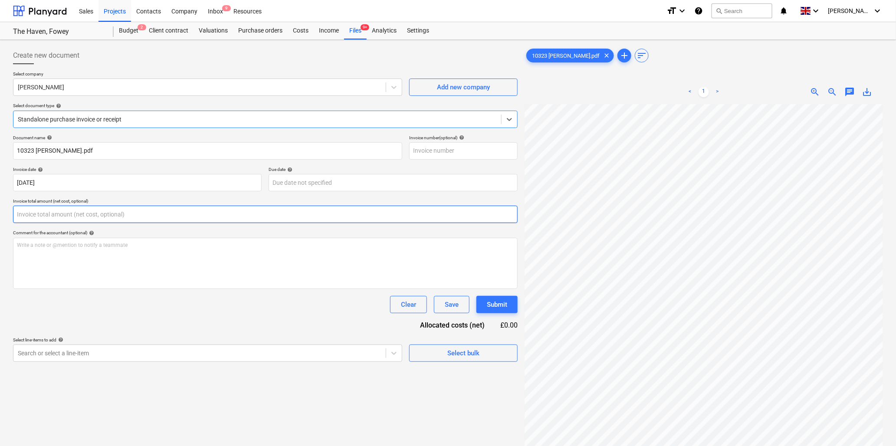
click at [131, 213] on input "text" at bounding box center [265, 214] width 504 height 17
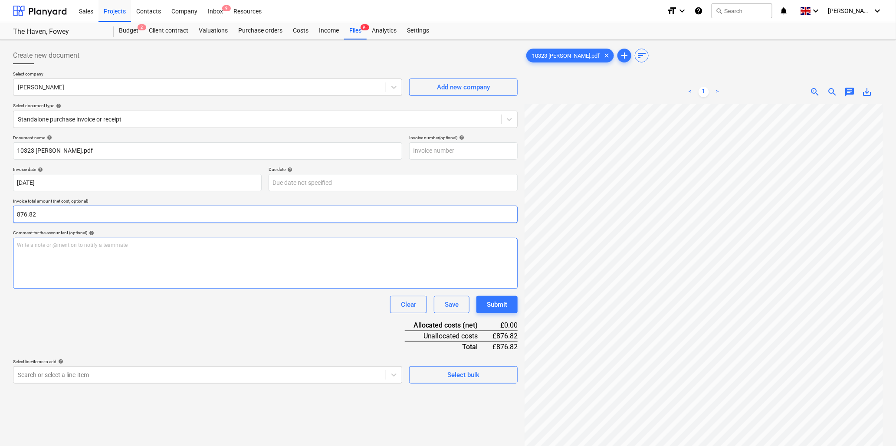
type input "876.82"
click at [106, 248] on p "Write a note or @mention to notify a teammate [PERSON_NAME]" at bounding box center [265, 245] width 497 height 7
click at [713, 90] on span "zoom_out" at bounding box center [832, 92] width 10 height 10
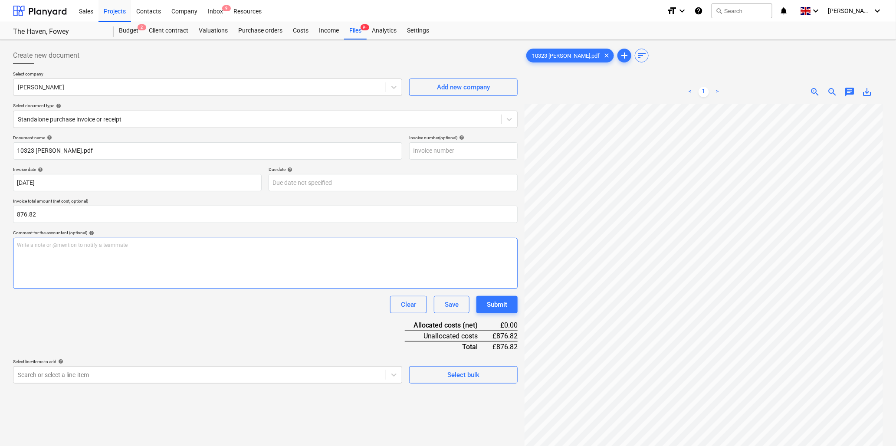
click at [117, 249] on p "Write a note or @mention to notify a teammate [PERSON_NAME]" at bounding box center [265, 245] width 497 height 7
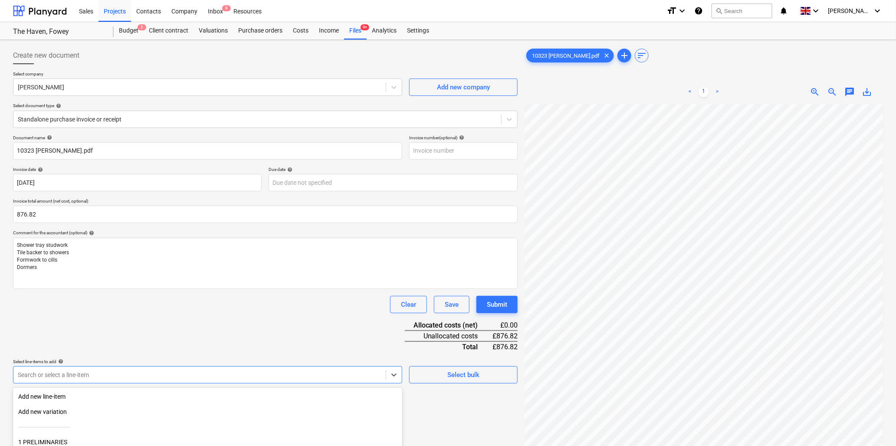
scroll to position [77, 0]
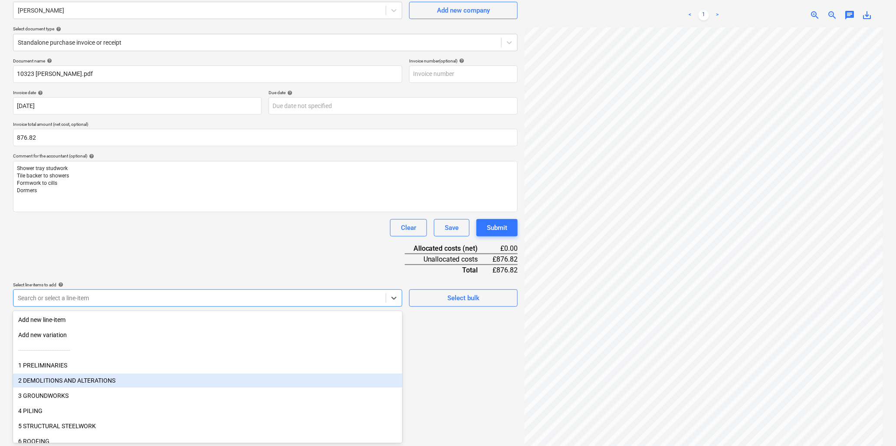
click at [53, 342] on body "Sales Projects Contacts Company Inbox 9 Resources format_size keyboard_arrow_do…" at bounding box center [448, 146] width 896 height 446
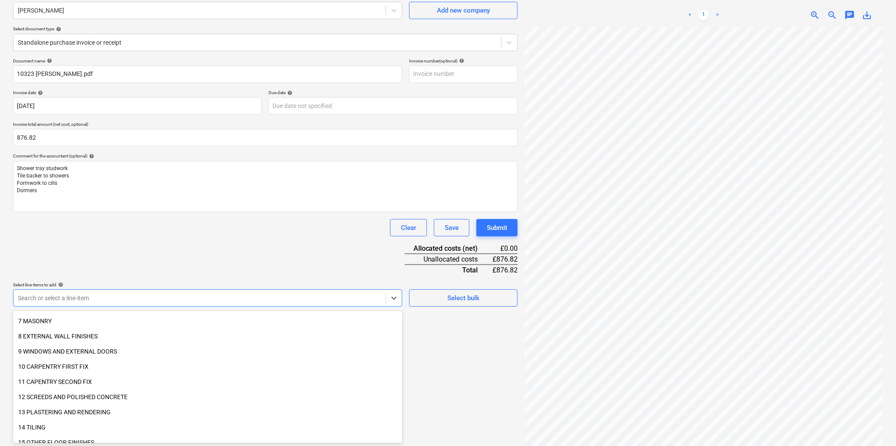
scroll to position [144, 0]
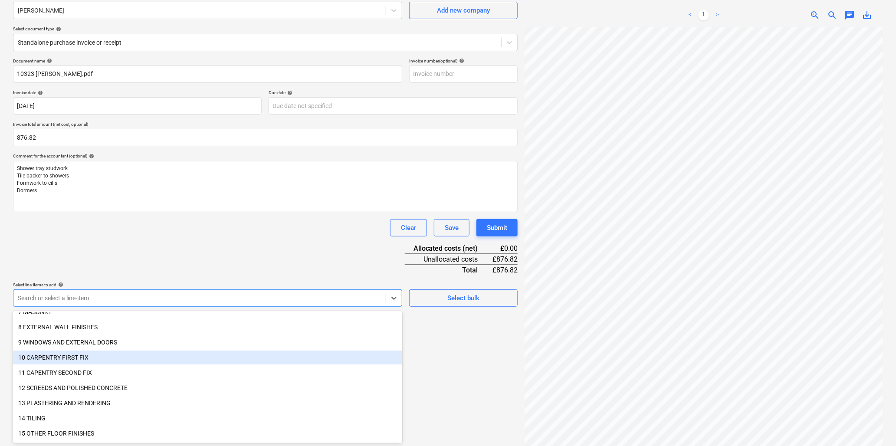
click at [64, 342] on div "10 CARPENTRY FIRST FIX" at bounding box center [207, 357] width 389 height 14
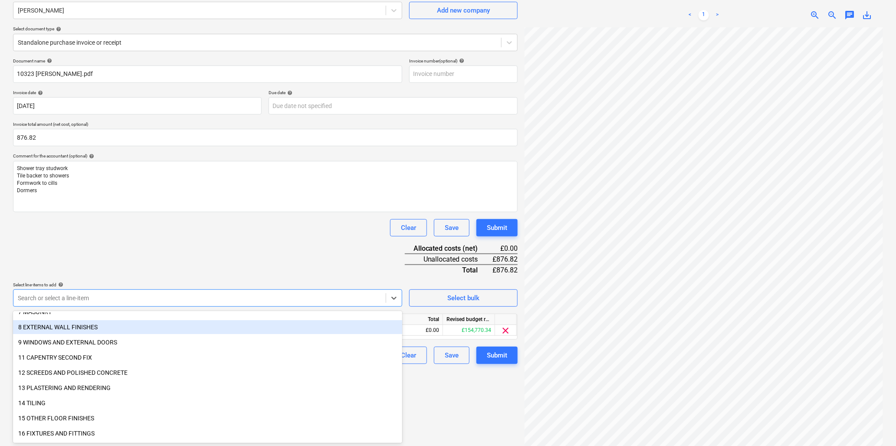
click at [160, 232] on div "Clear Save Submit" at bounding box center [265, 227] width 504 height 17
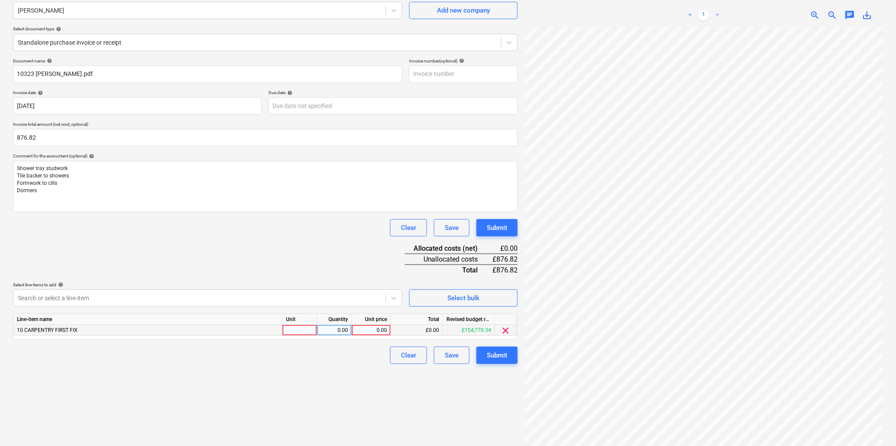
click at [295, 330] on div at bounding box center [299, 330] width 35 height 11
type input "hr"
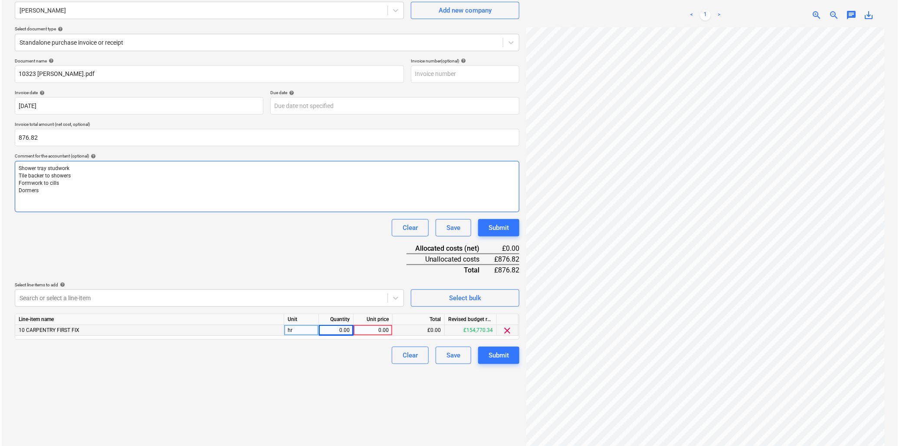
scroll to position [257, 121]
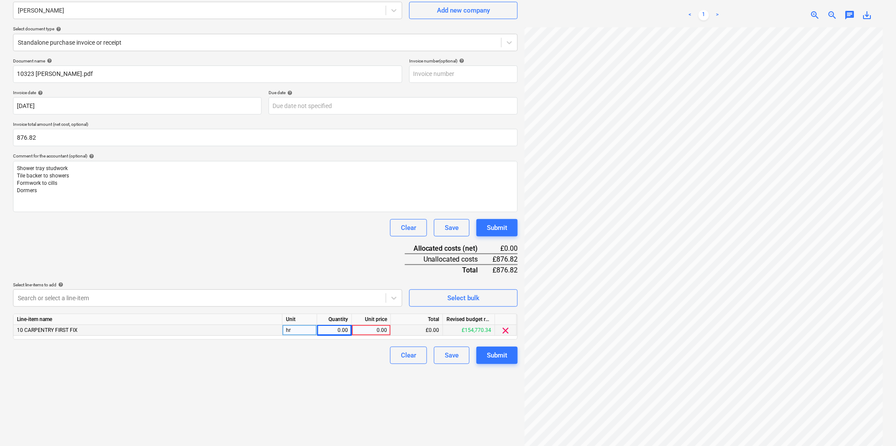
click at [334, 333] on div "0.00" at bounding box center [334, 330] width 27 height 11
type input "40.5"
type input "21.65"
click at [493, 342] on div "Submit" at bounding box center [497, 355] width 20 height 11
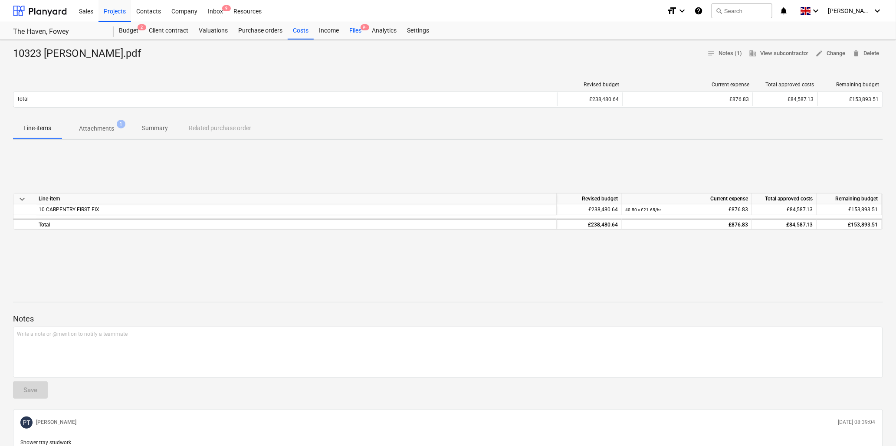
click at [356, 28] on div "Files 9+" at bounding box center [355, 30] width 23 height 17
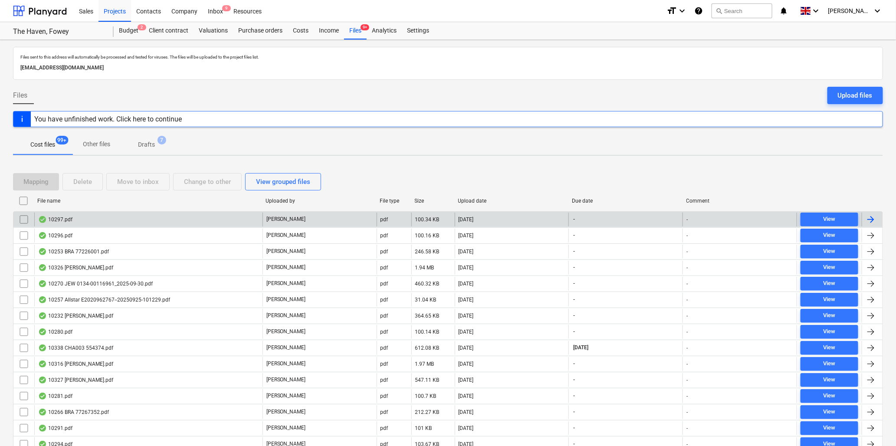
click at [53, 220] on div "10297.pdf" at bounding box center [55, 219] width 34 height 7
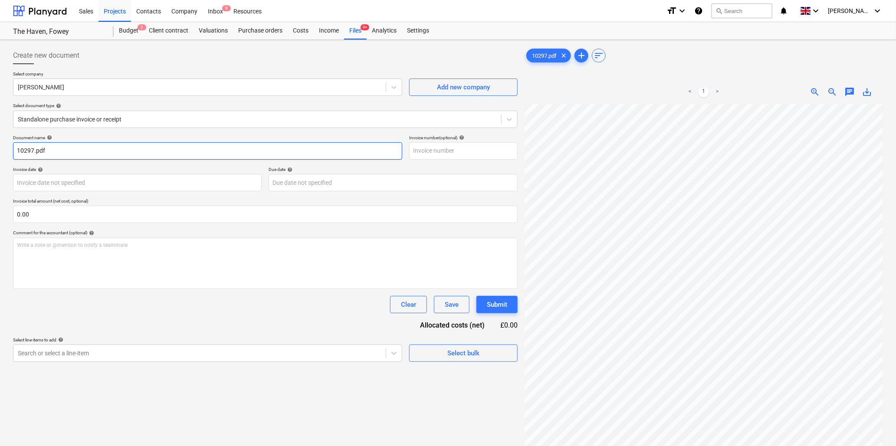
click at [33, 152] on input "10297.pdf" at bounding box center [207, 150] width 389 height 17
type input "10297 [PERSON_NAME].pdf"
click at [55, 185] on body "Sales Projects Contacts Company Inbox 9 Resources format_size keyboard_arrow_do…" at bounding box center [448, 223] width 896 height 446
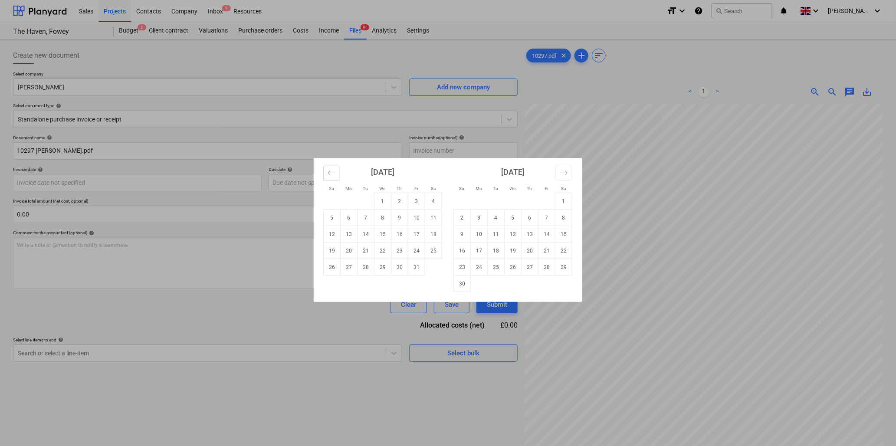
click at [334, 170] on icon "Move backward to switch to the previous month." at bounding box center [331, 173] width 8 height 8
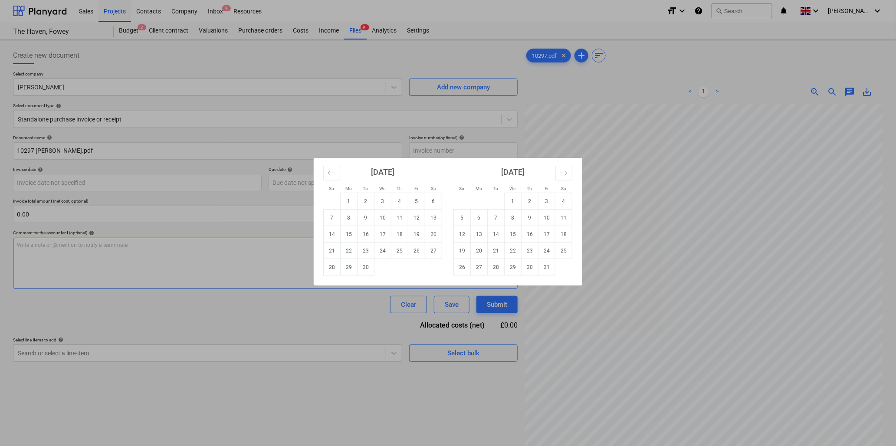
click at [415, 250] on td "26" at bounding box center [416, 250] width 17 height 16
type input "[DATE]"
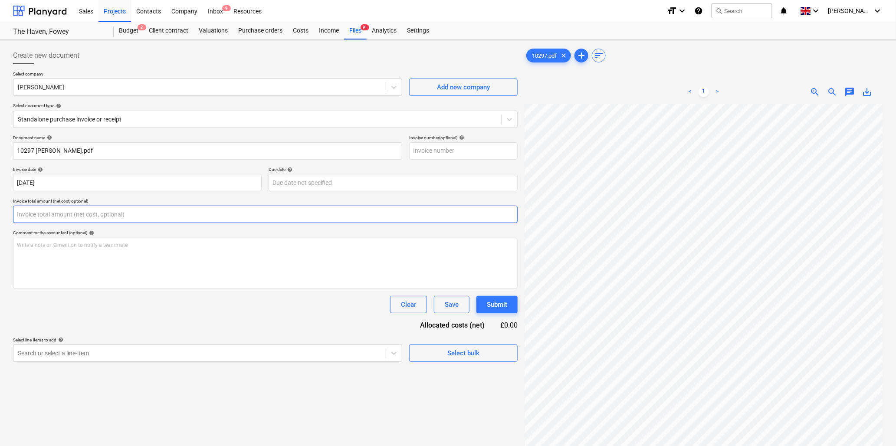
click at [147, 214] on input "text" at bounding box center [265, 214] width 504 height 17
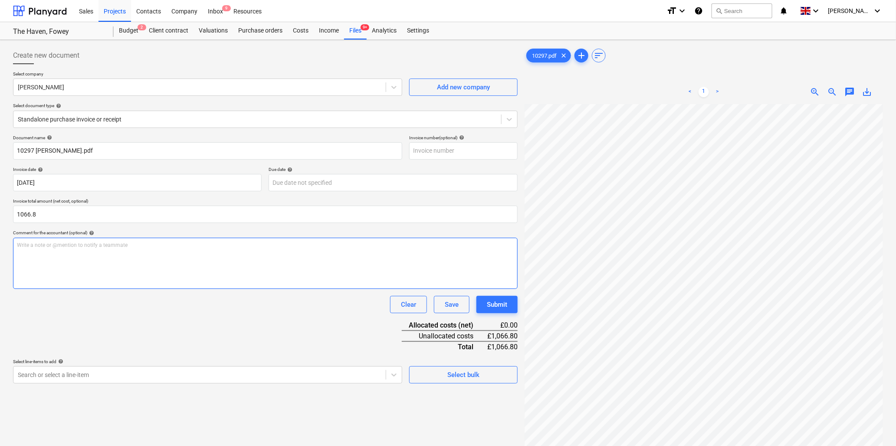
type input "1,066.80"
click at [150, 252] on div "Write a note or @mention to notify a teammate [PERSON_NAME]" at bounding box center [265, 263] width 504 height 51
click at [188, 246] on p "Write a note or @mention to notify a teammate [PERSON_NAME]" at bounding box center [265, 245] width 497 height 7
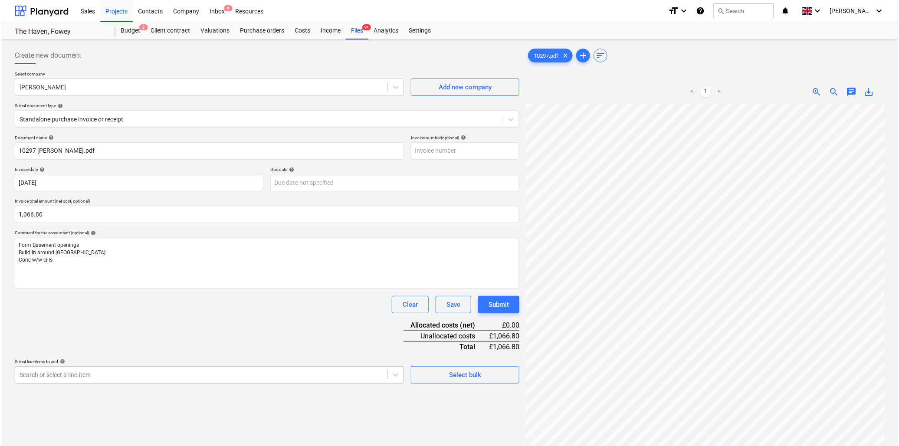
scroll to position [77, 0]
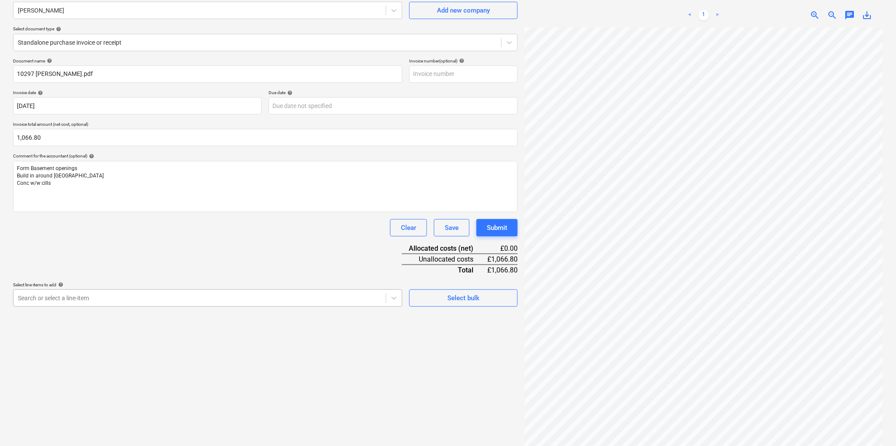
click at [63, 342] on body "Sales Projects Contacts Company Inbox 9 Resources format_size keyboard_arrow_do…" at bounding box center [448, 146] width 896 height 446
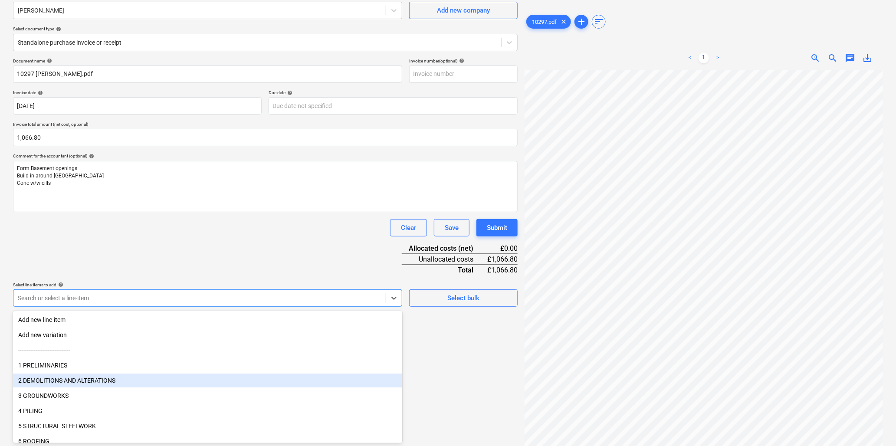
click at [63, 342] on div "2 DEMOLITIONS AND ALTERATIONS" at bounding box center [207, 380] width 389 height 14
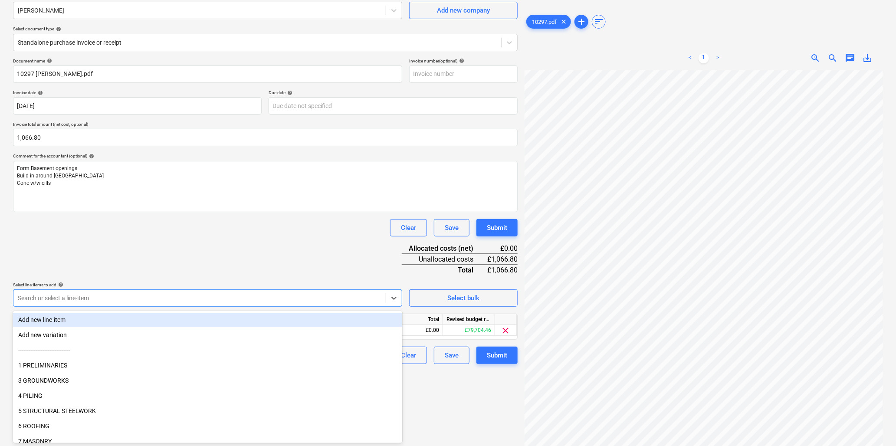
click at [285, 242] on div "Document name help 10297 [PERSON_NAME].pdf Invoice number (optional) help Invoi…" at bounding box center [265, 211] width 504 height 306
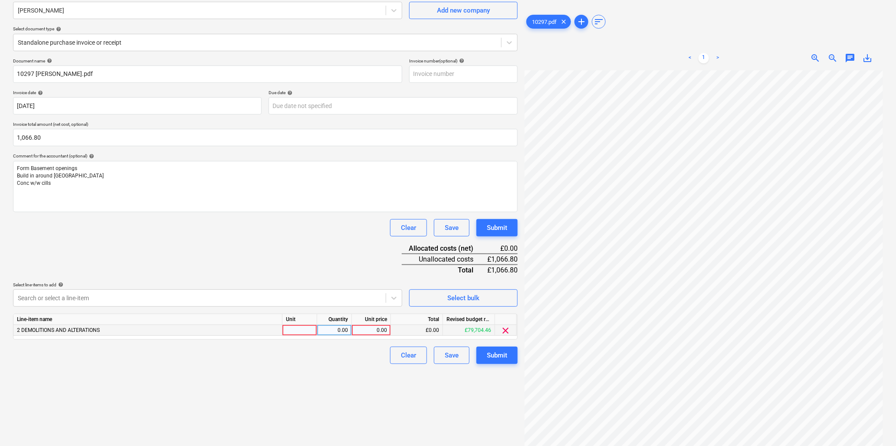
click at [295, 330] on div at bounding box center [299, 330] width 35 height 11
type input "hr"
type input "40"
type input "26.67"
click at [498, 342] on div "Submit" at bounding box center [497, 355] width 20 height 11
